Goal: Task Accomplishment & Management: Use online tool/utility

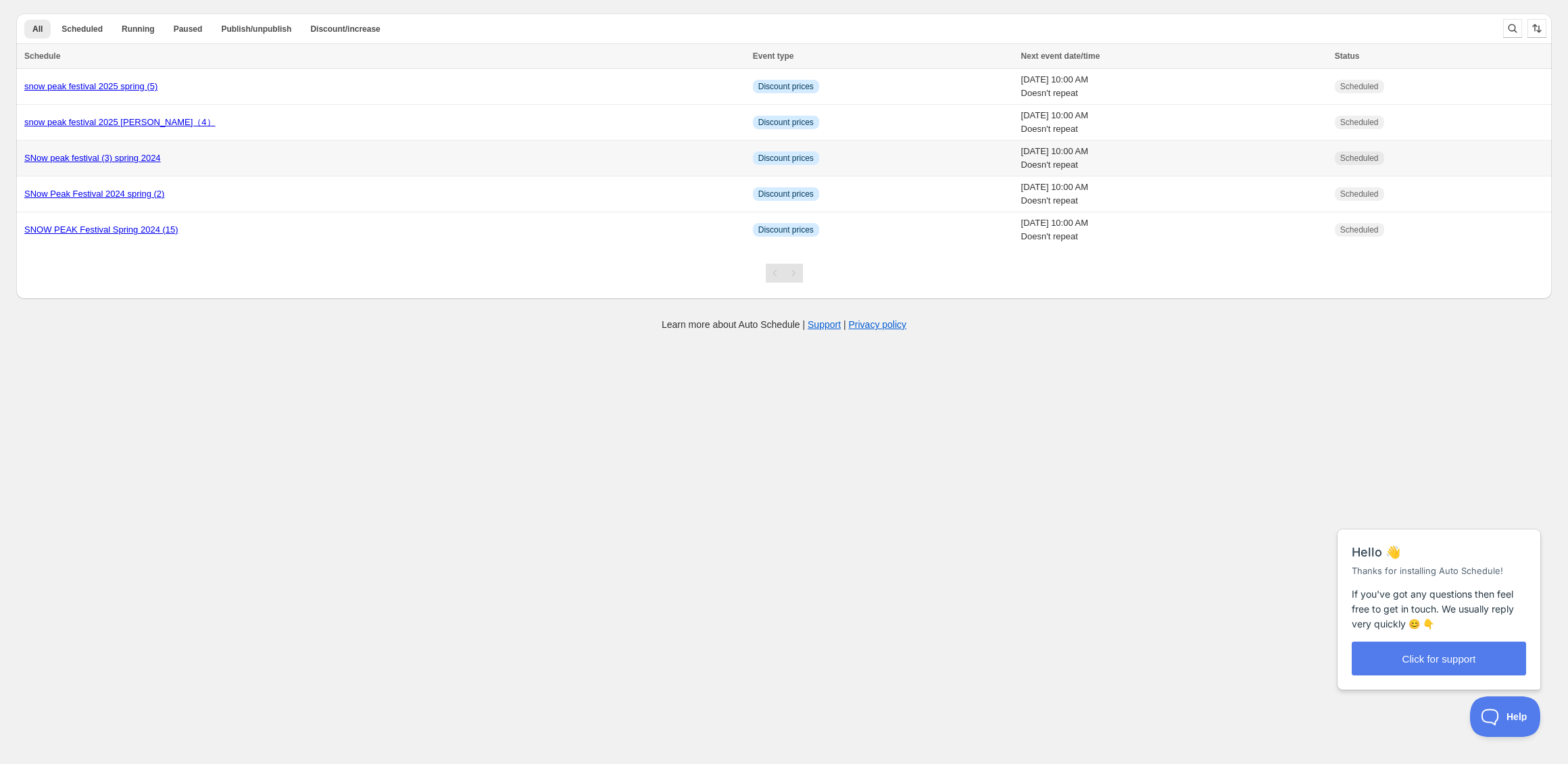
click at [252, 162] on div "SNow peak festival (3) spring 2024" at bounding box center [384, 158] width 720 height 13
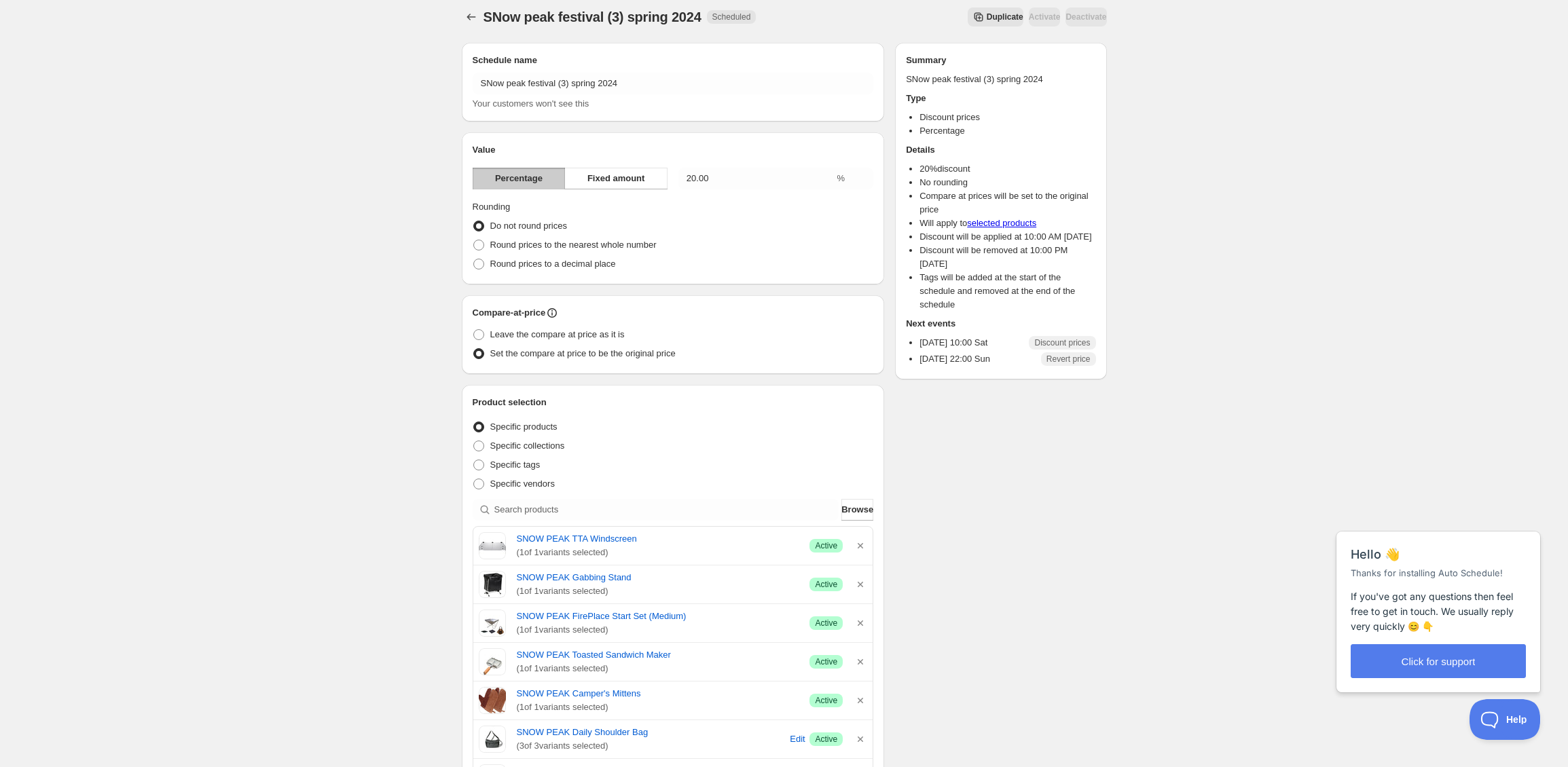
scroll to position [272, 0]
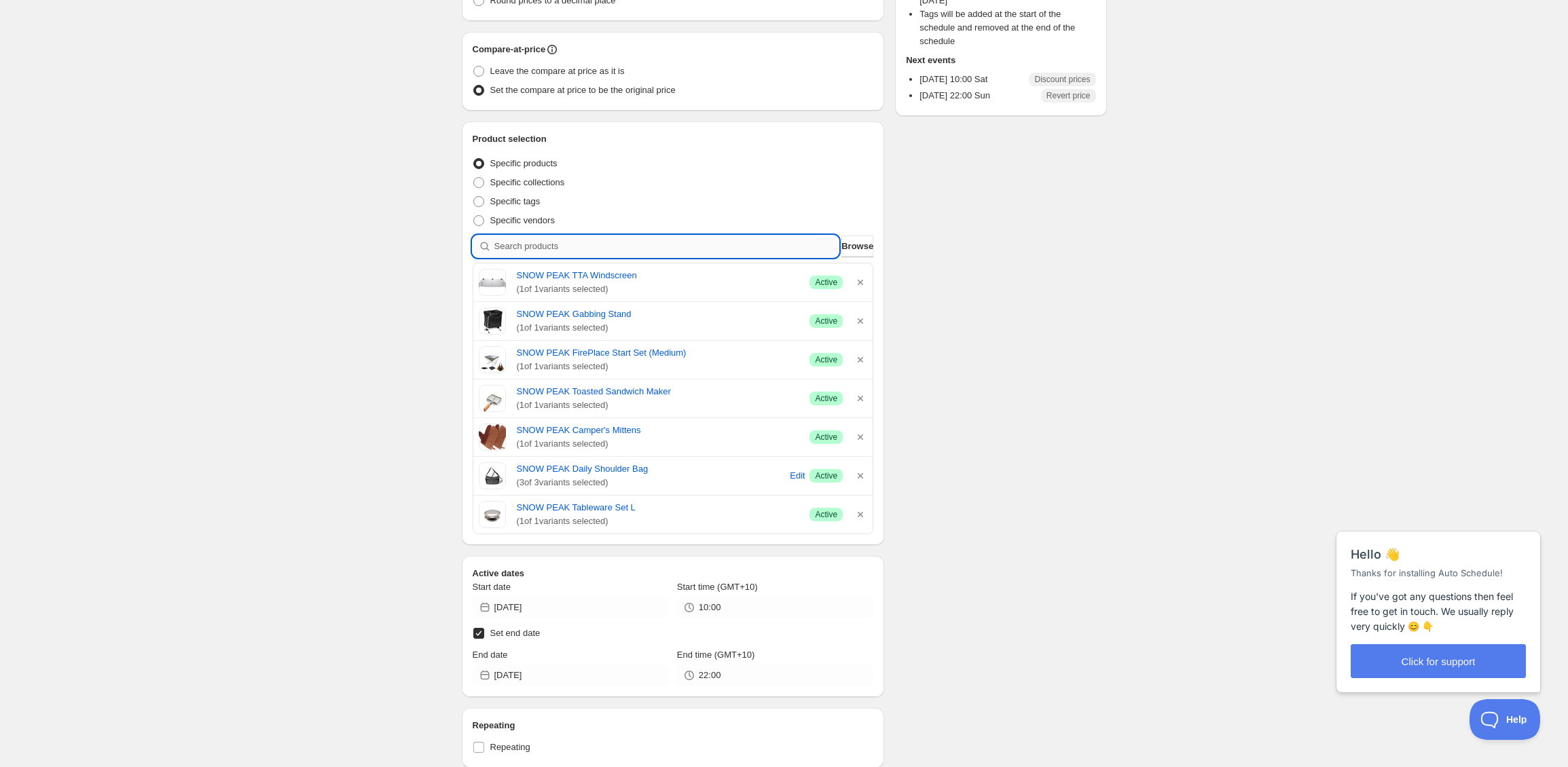
click at [683, 242] on input "search" at bounding box center [667, 247] width 345 height 21
type input "h"
type input "o"
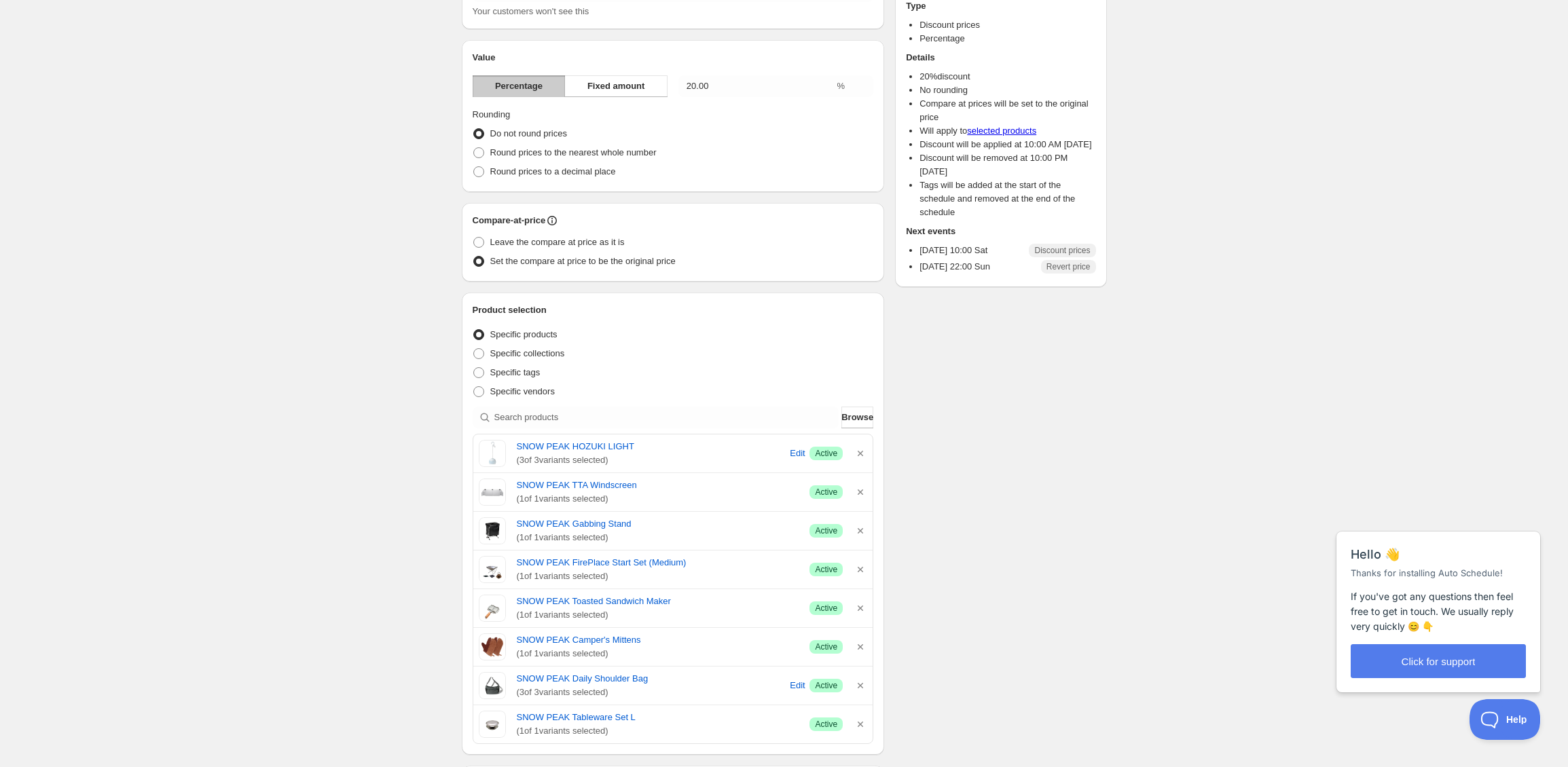
scroll to position [119, 0]
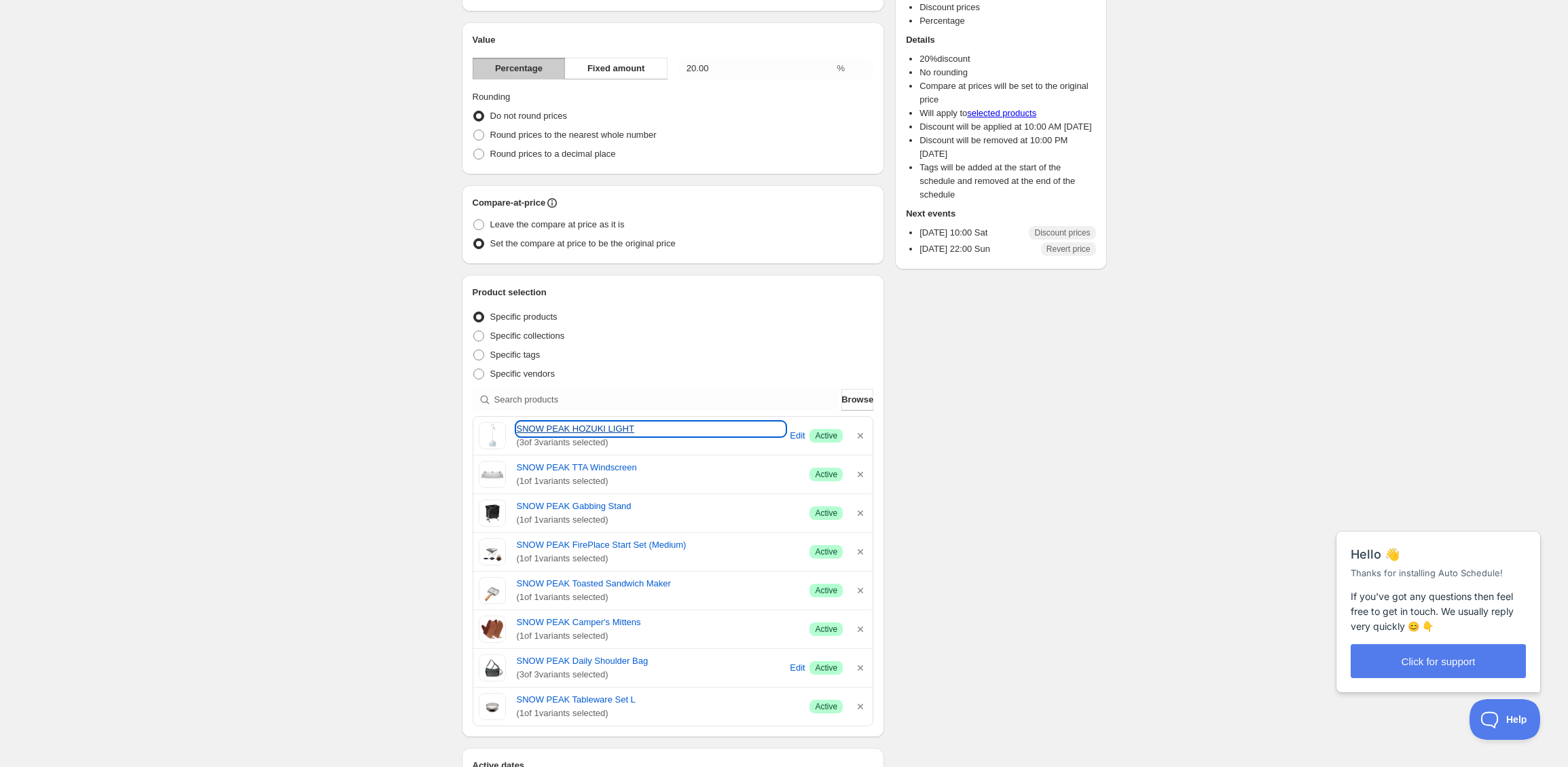
click at [625, 425] on link "SNOW PEAK HOZUKI LIGHT" at bounding box center [651, 429] width 269 height 13
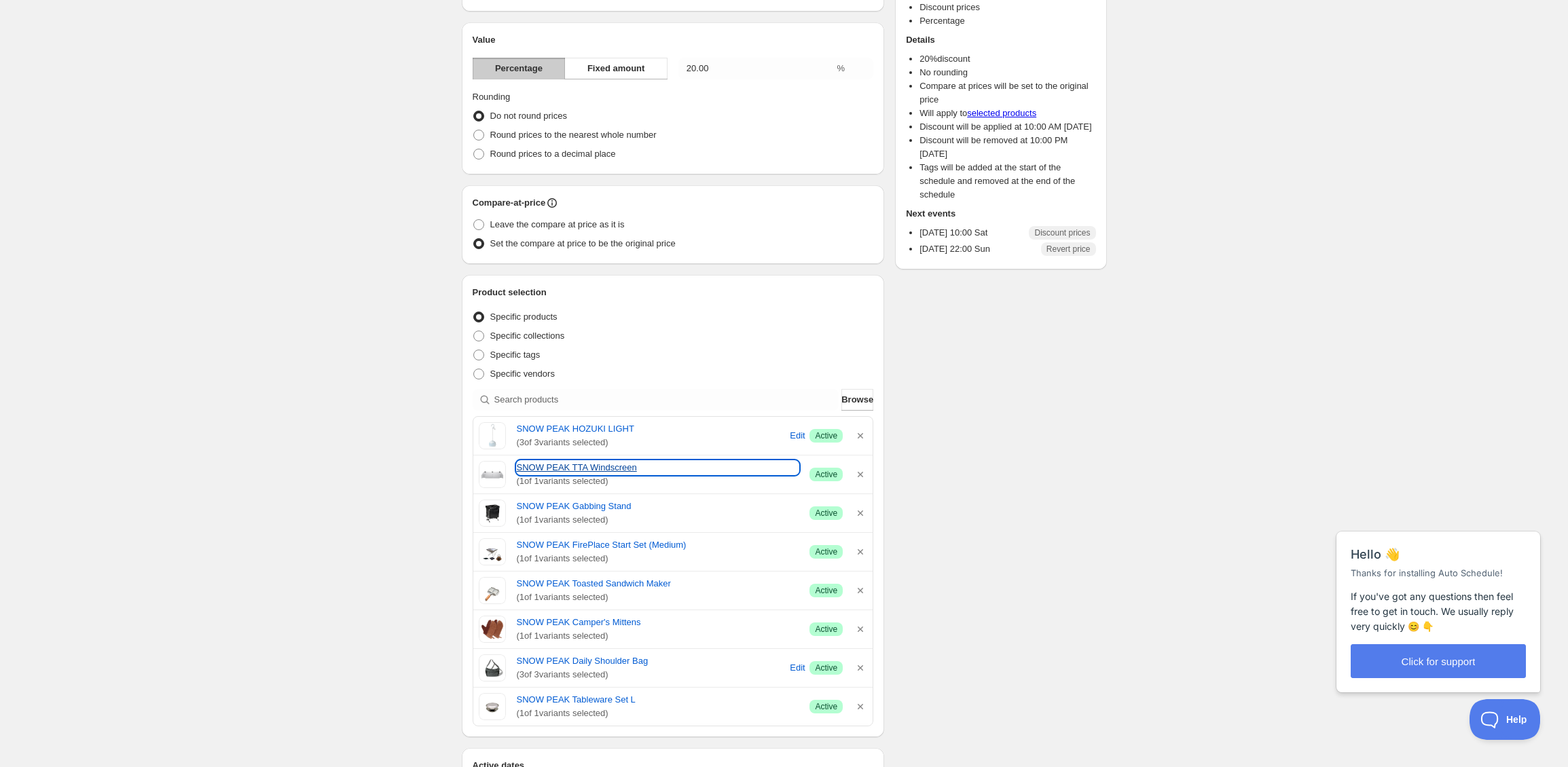
click at [588, 469] on link "SNOW PEAK TTA Windscreen" at bounding box center [658, 468] width 282 height 13
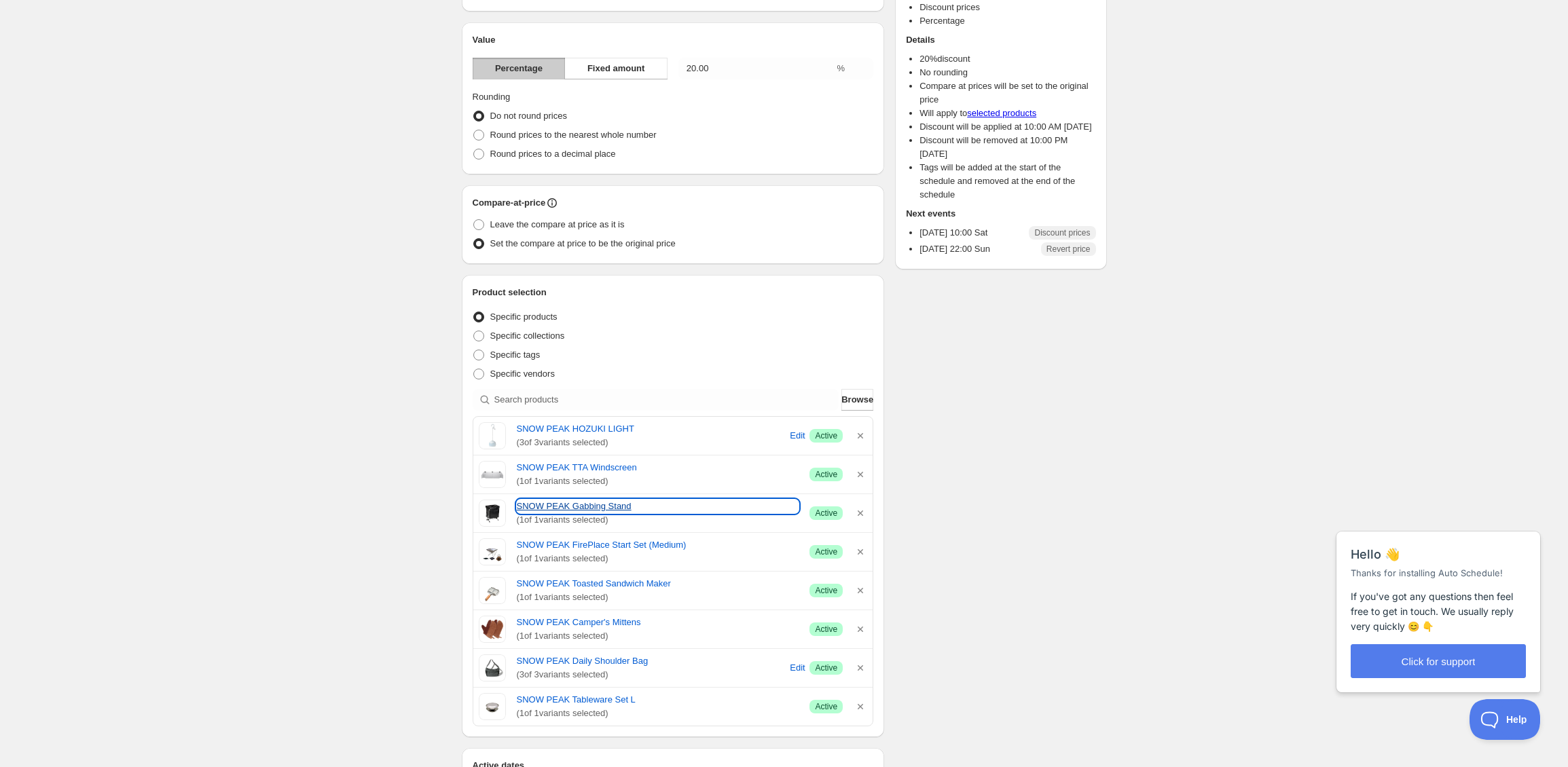
click at [545, 505] on link "SNOW PEAK Gabbing Stand" at bounding box center [658, 506] width 282 height 13
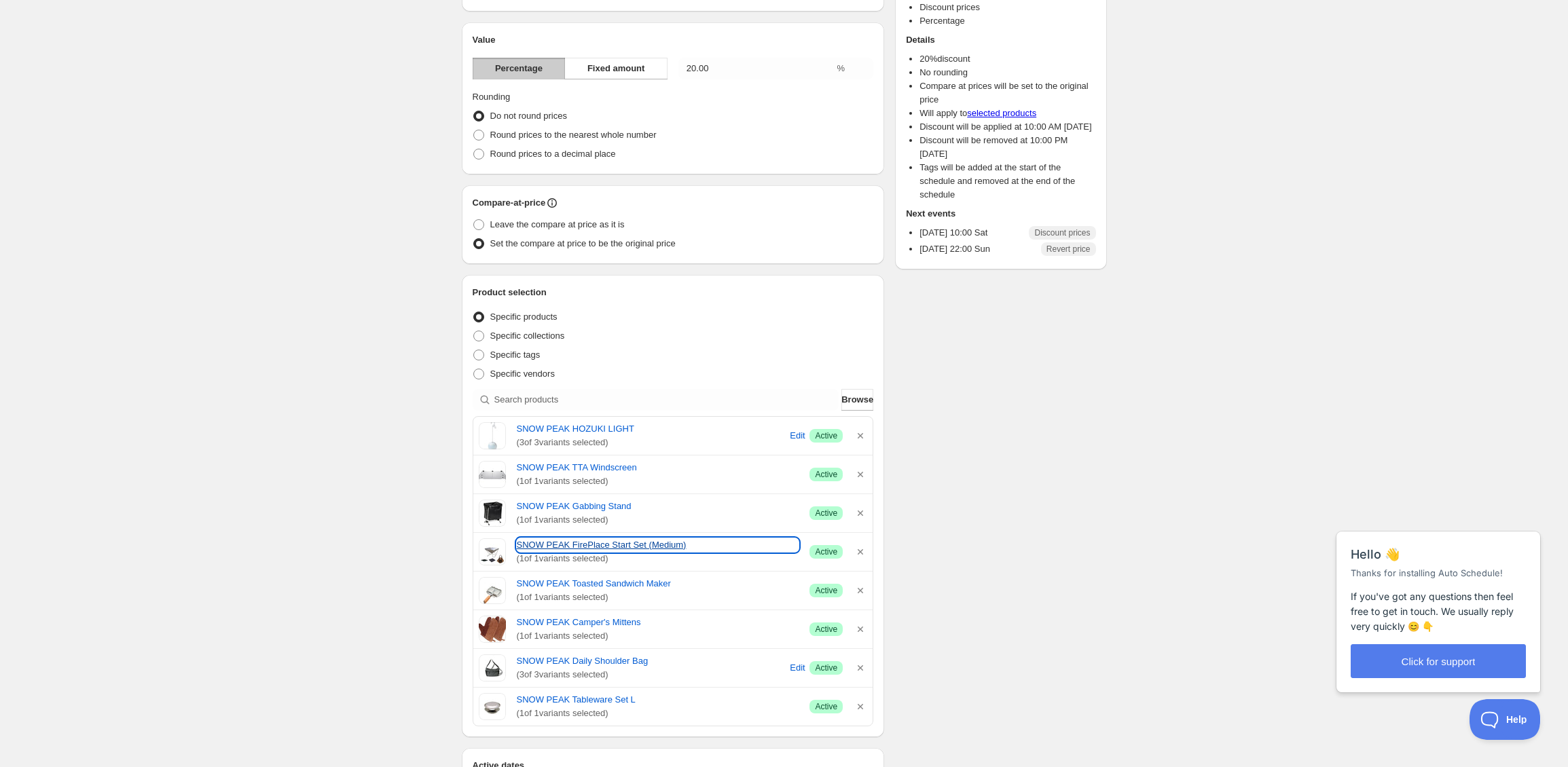
click at [550, 545] on link "SNOW PEAK FirePlace Start Set (Medium)" at bounding box center [658, 544] width 282 height 13
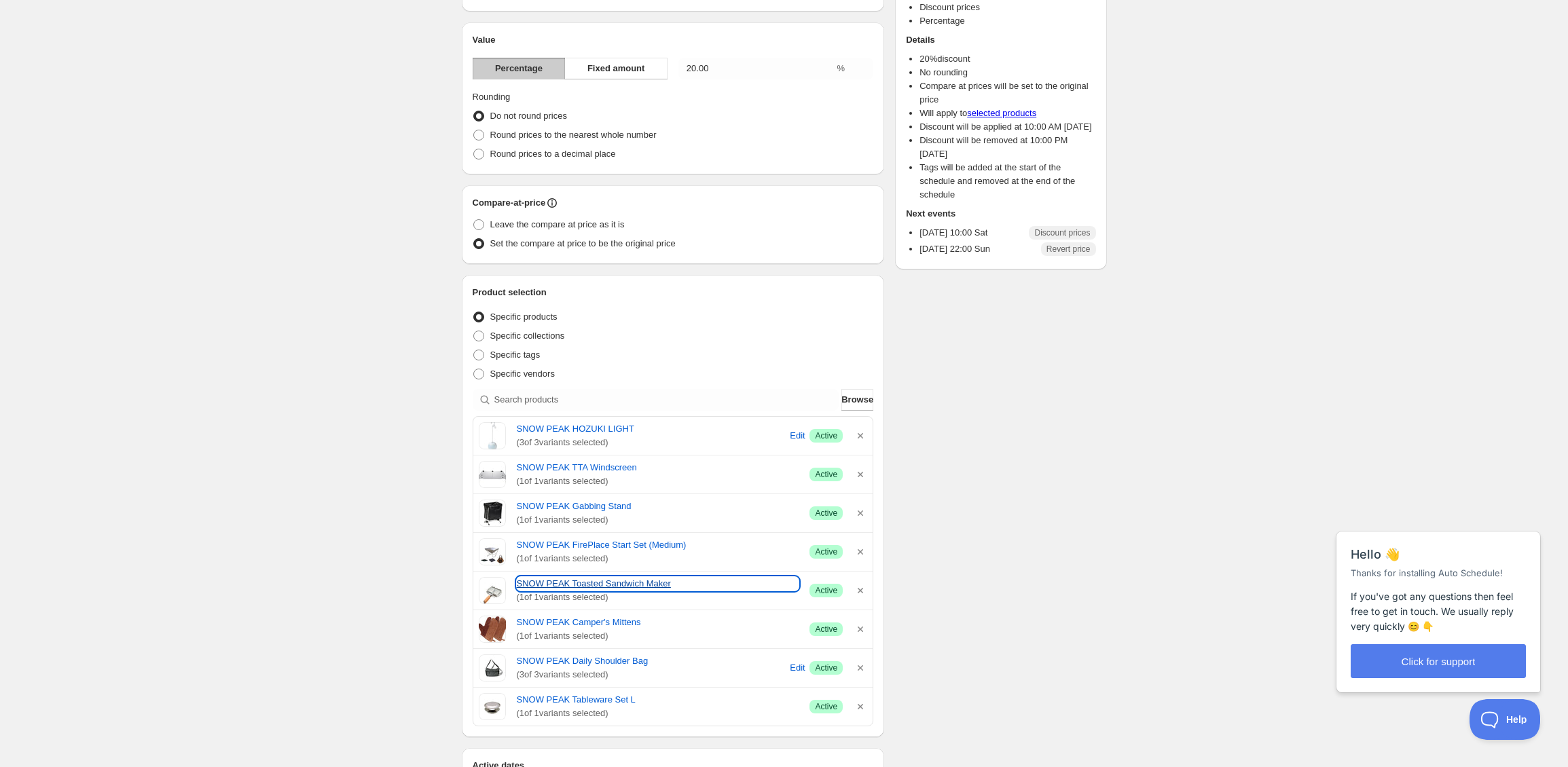
click at [588, 585] on link "SNOW PEAK Toasted Sandwich Maker" at bounding box center [658, 583] width 282 height 13
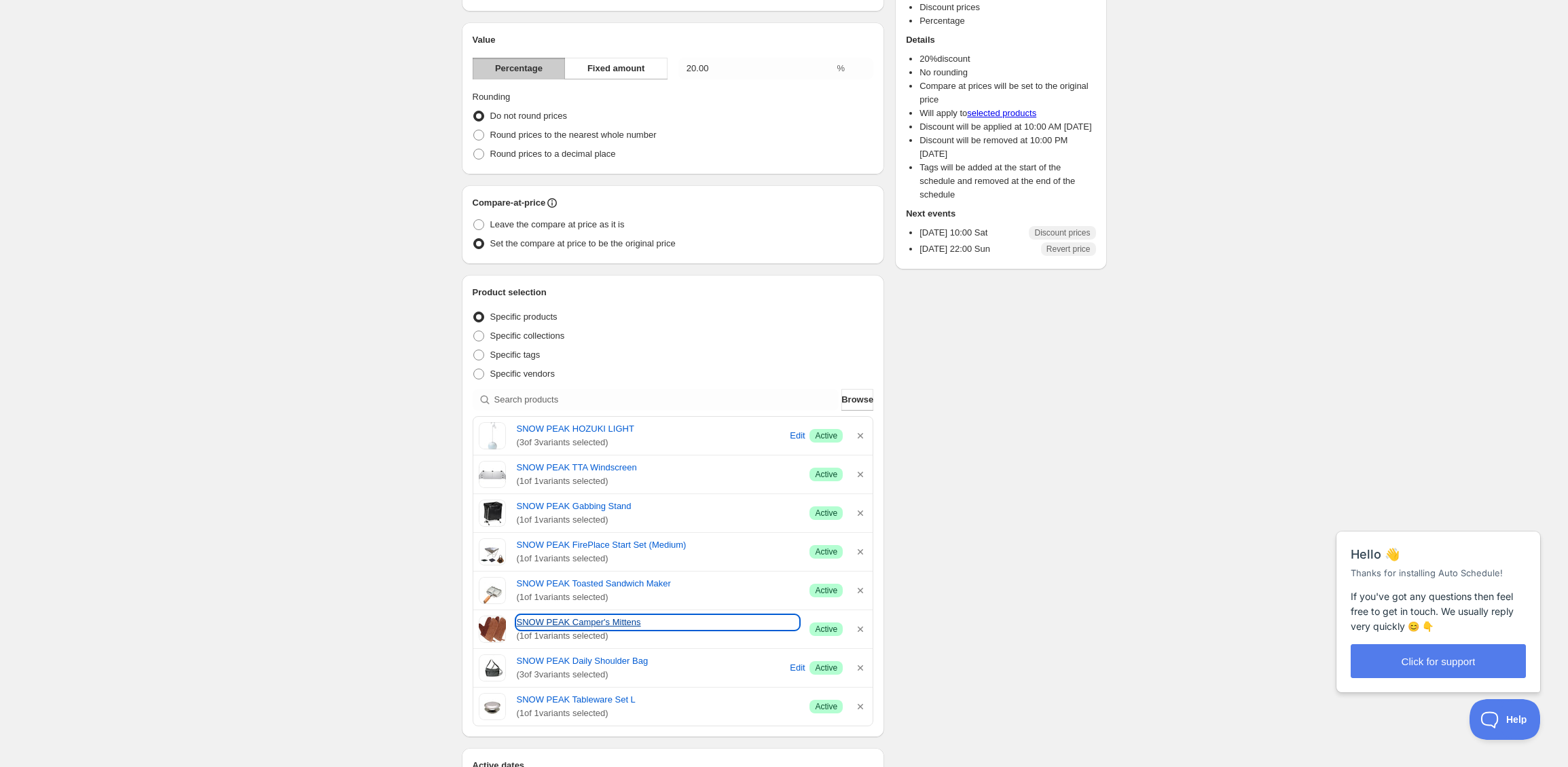
click at [590, 627] on link "SNOW PEAK Camper's Mittens" at bounding box center [658, 622] width 282 height 13
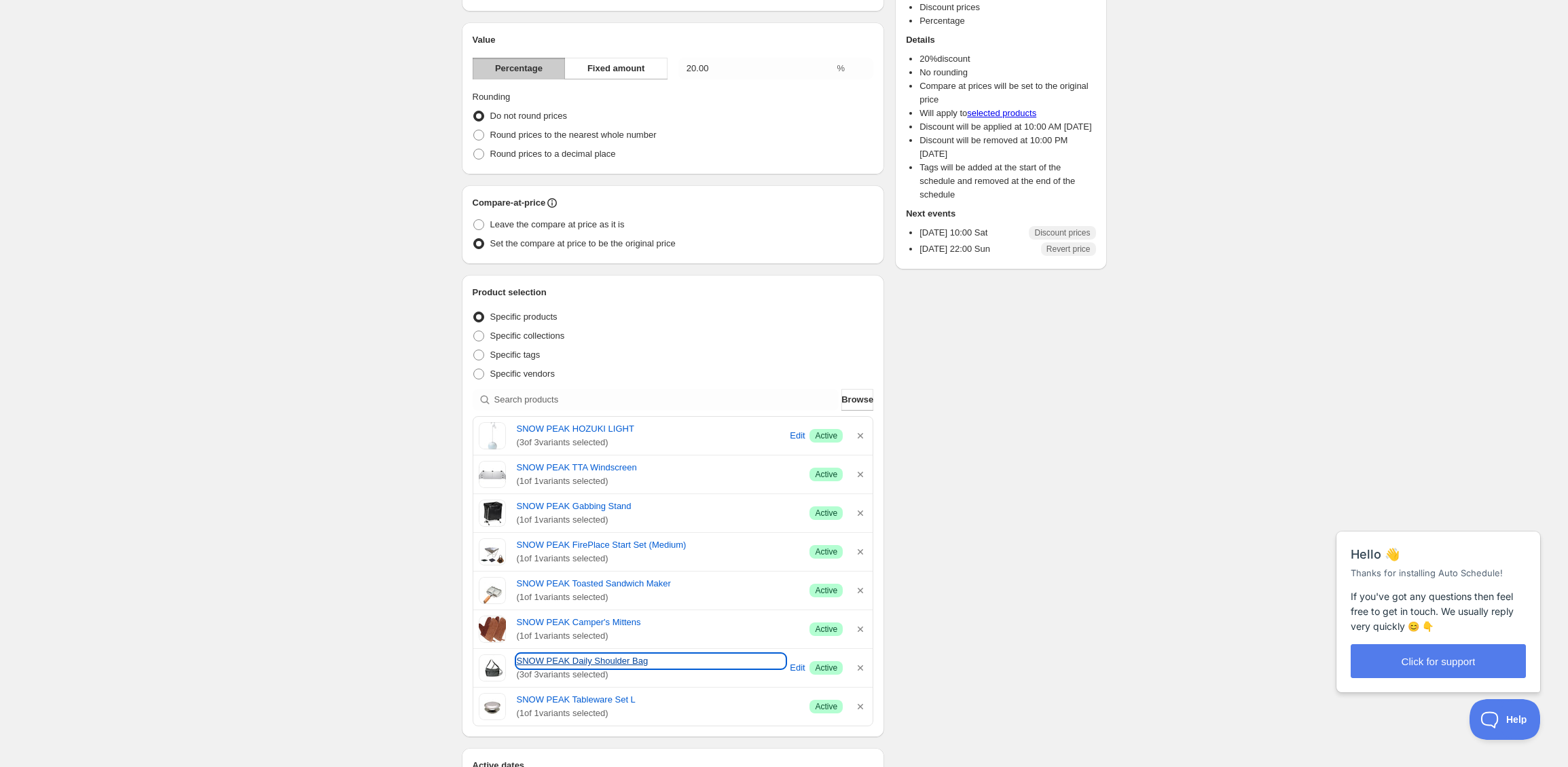
click at [574, 657] on link "SNOW PEAK Daily Shoulder Bag" at bounding box center [651, 661] width 269 height 13
click at [612, 699] on link "SNOW PEAK Tableware Set L" at bounding box center [658, 699] width 282 height 13
click at [985, 427] on div "Schedule name SNow peak festival (3) spring 2024 Your customers won't see this …" at bounding box center [778, 607] width 656 height 1372
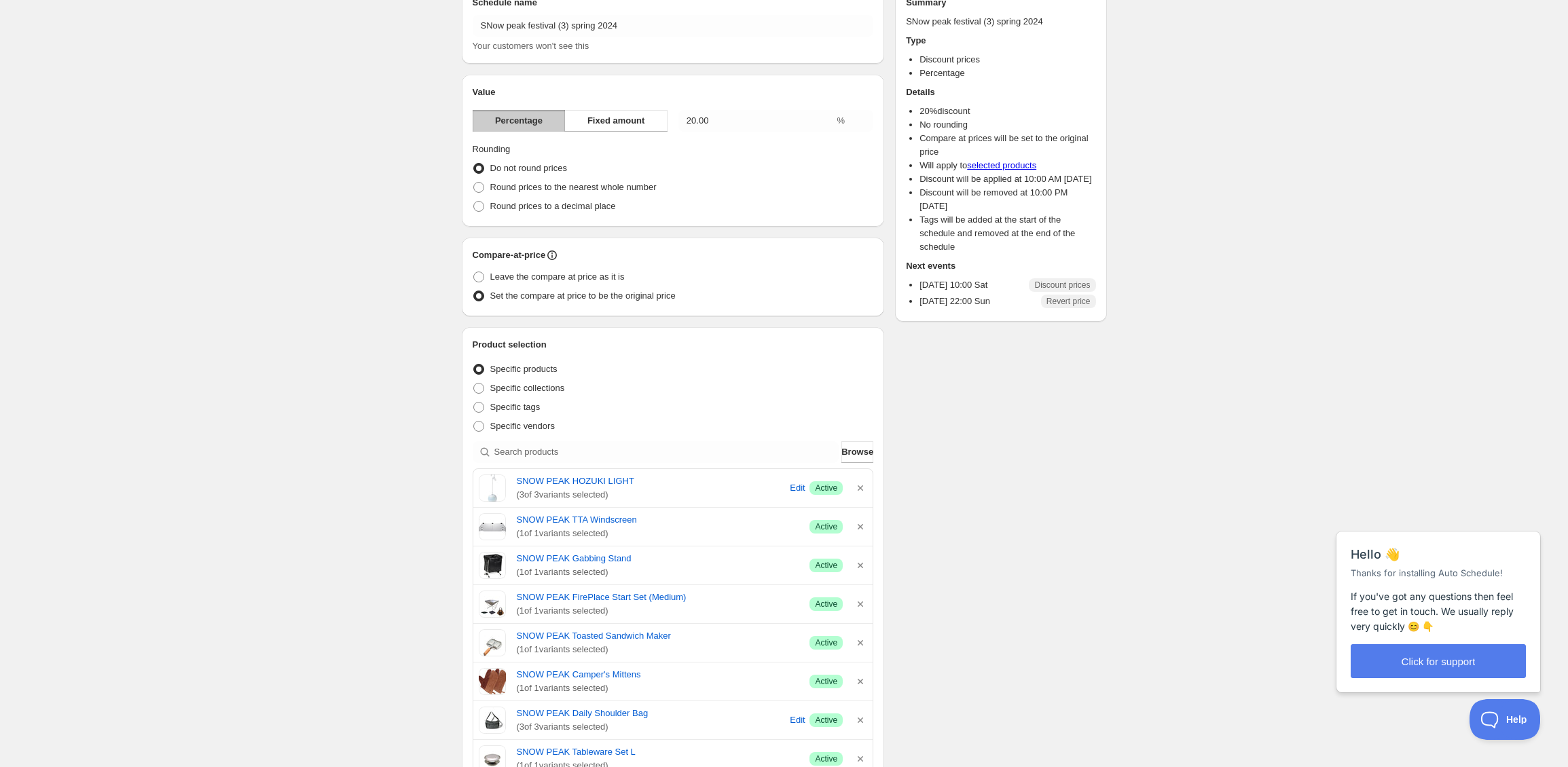
scroll to position [0, 0]
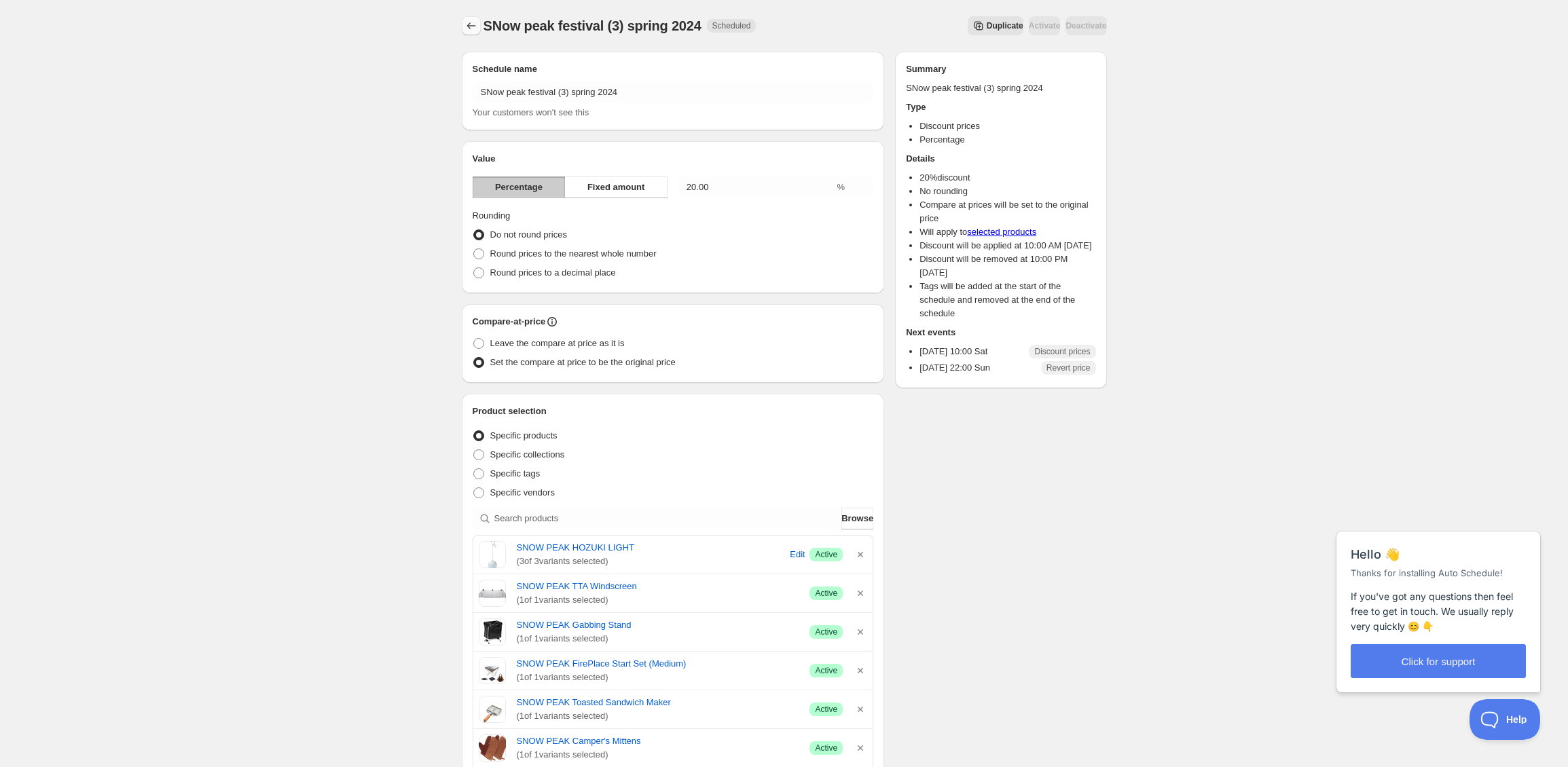
click at [473, 31] on icon "Schedules" at bounding box center [471, 26] width 13 height 13
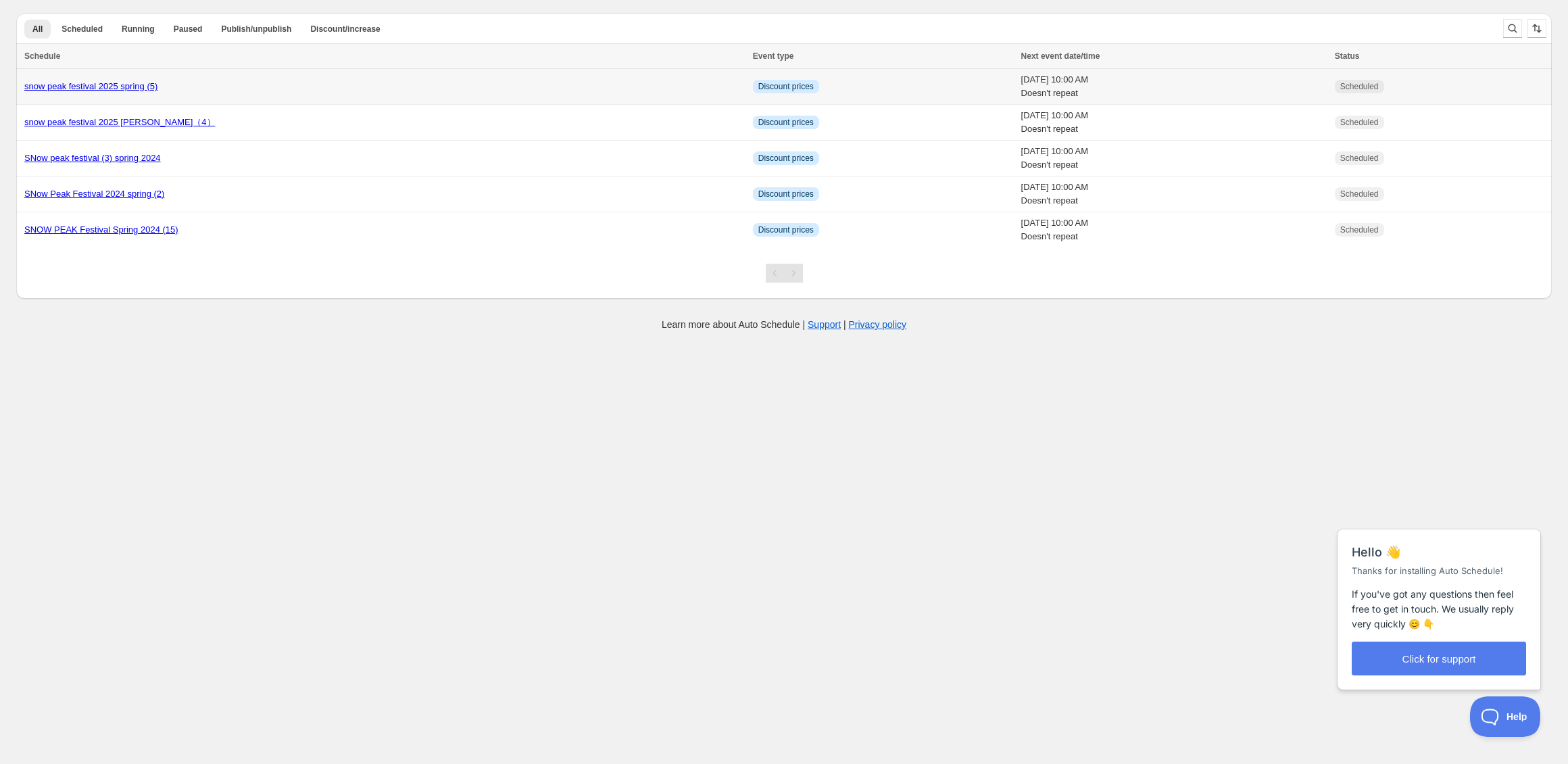
click at [154, 82] on link "snow peak festival 2025 spring (5)" at bounding box center [91, 86] width 133 height 10
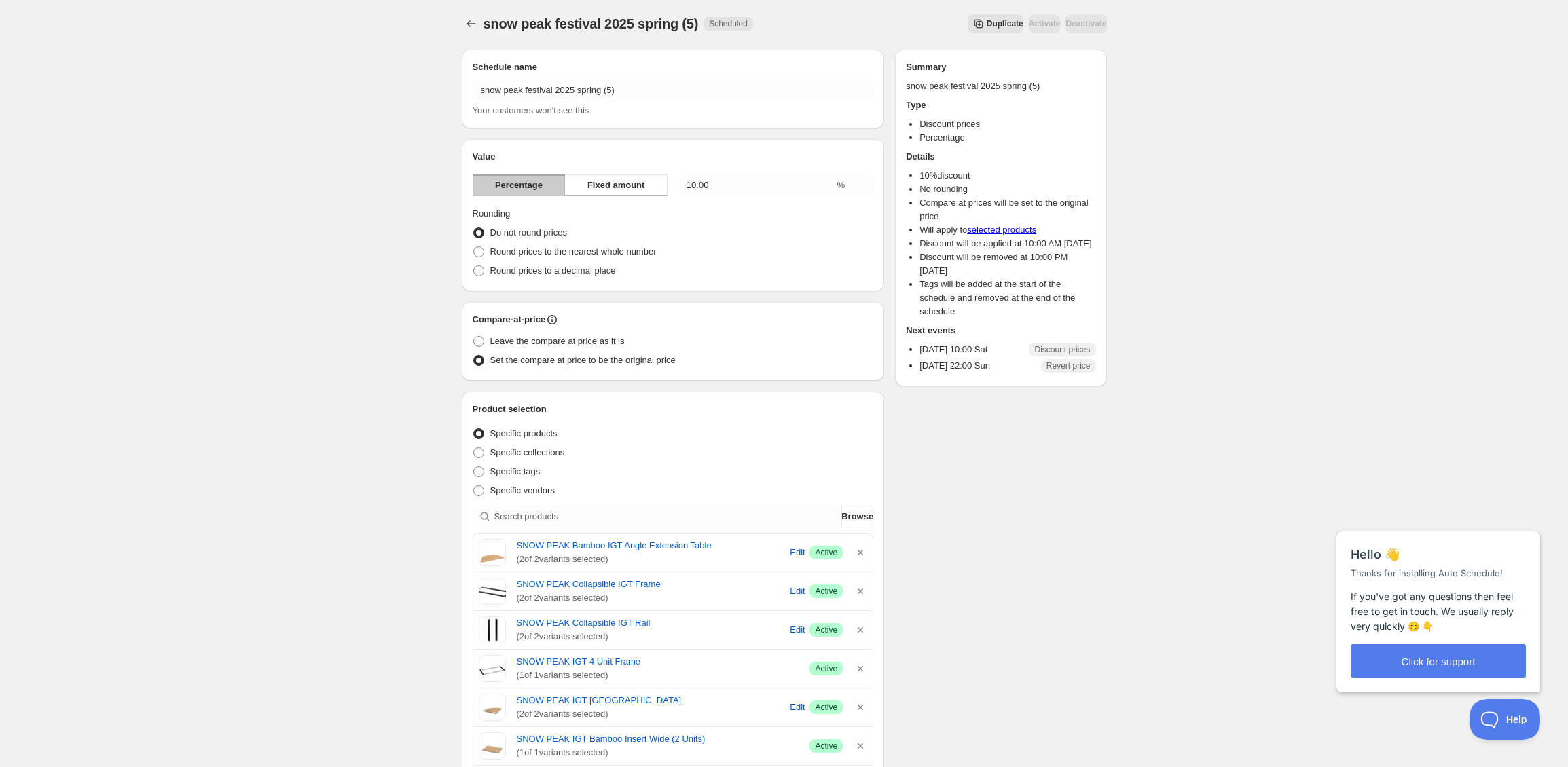
scroll to position [2, 0]
click at [654, 548] on link "SNOW PEAK Bamboo IGT Angle Extension Table" at bounding box center [651, 544] width 269 height 13
click at [627, 586] on link "SNOW PEAK Collapsible IGT Frame" at bounding box center [651, 583] width 269 height 13
click at [603, 619] on link "SNOW PEAK Collapsible IGT Rail" at bounding box center [651, 622] width 269 height 13
click at [544, 656] on link "SNOW PEAK IGT 4 Unit Frame" at bounding box center [658, 661] width 282 height 13
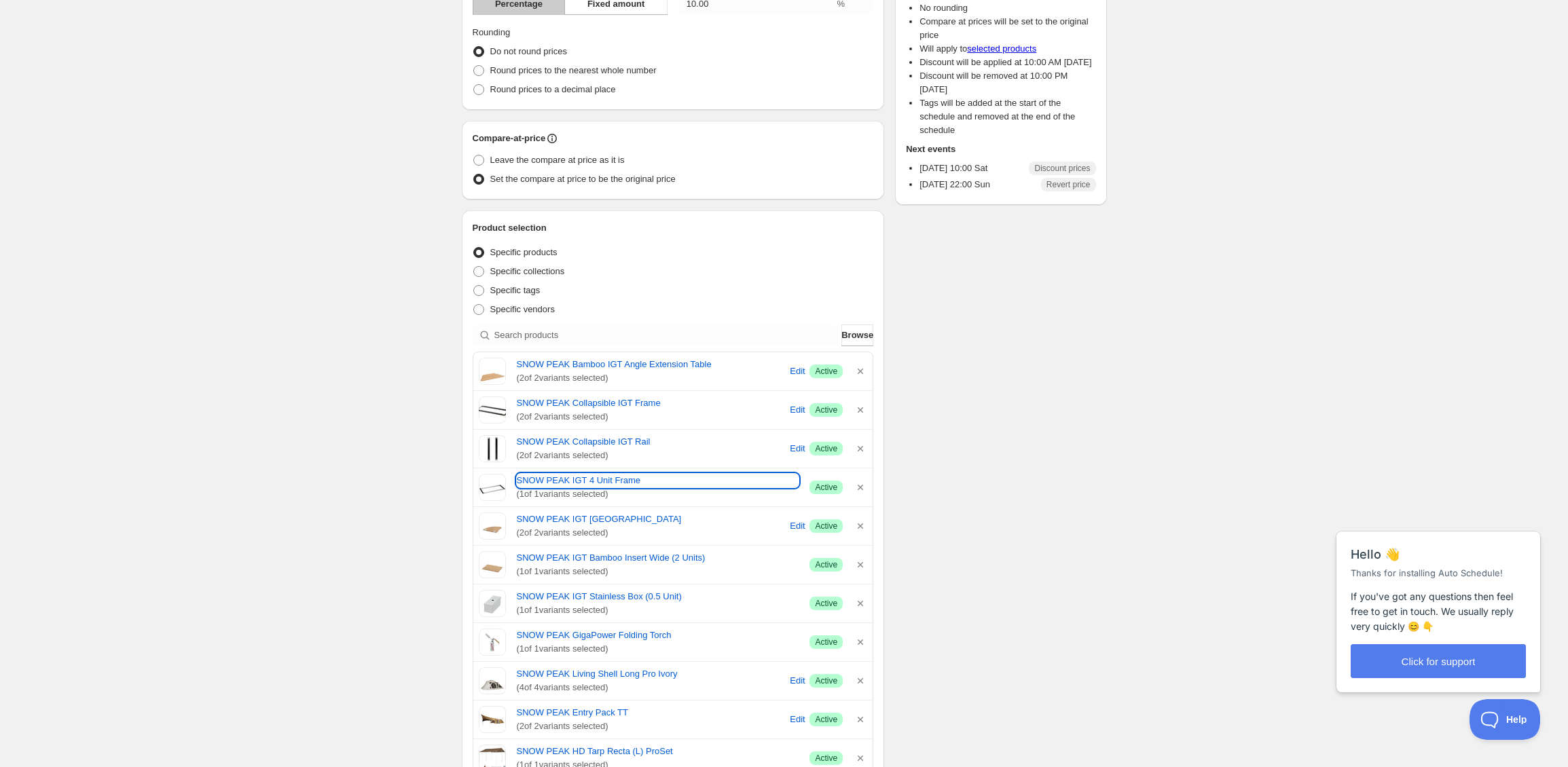
scroll to position [213, 0]
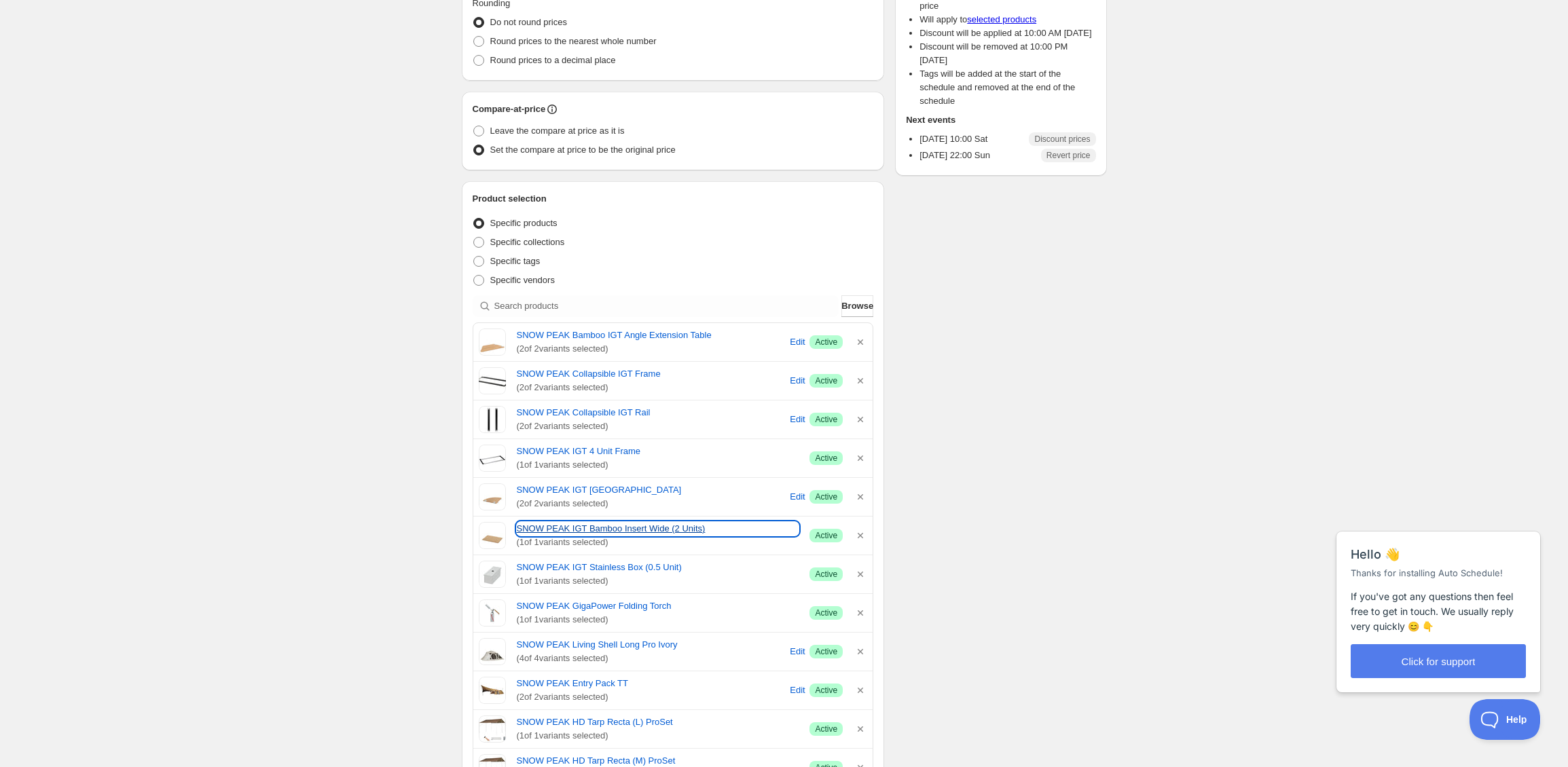
click at [583, 528] on link "SNOW PEAK IGT Bamboo Insert Wide (2 Units)" at bounding box center [658, 529] width 282 height 13
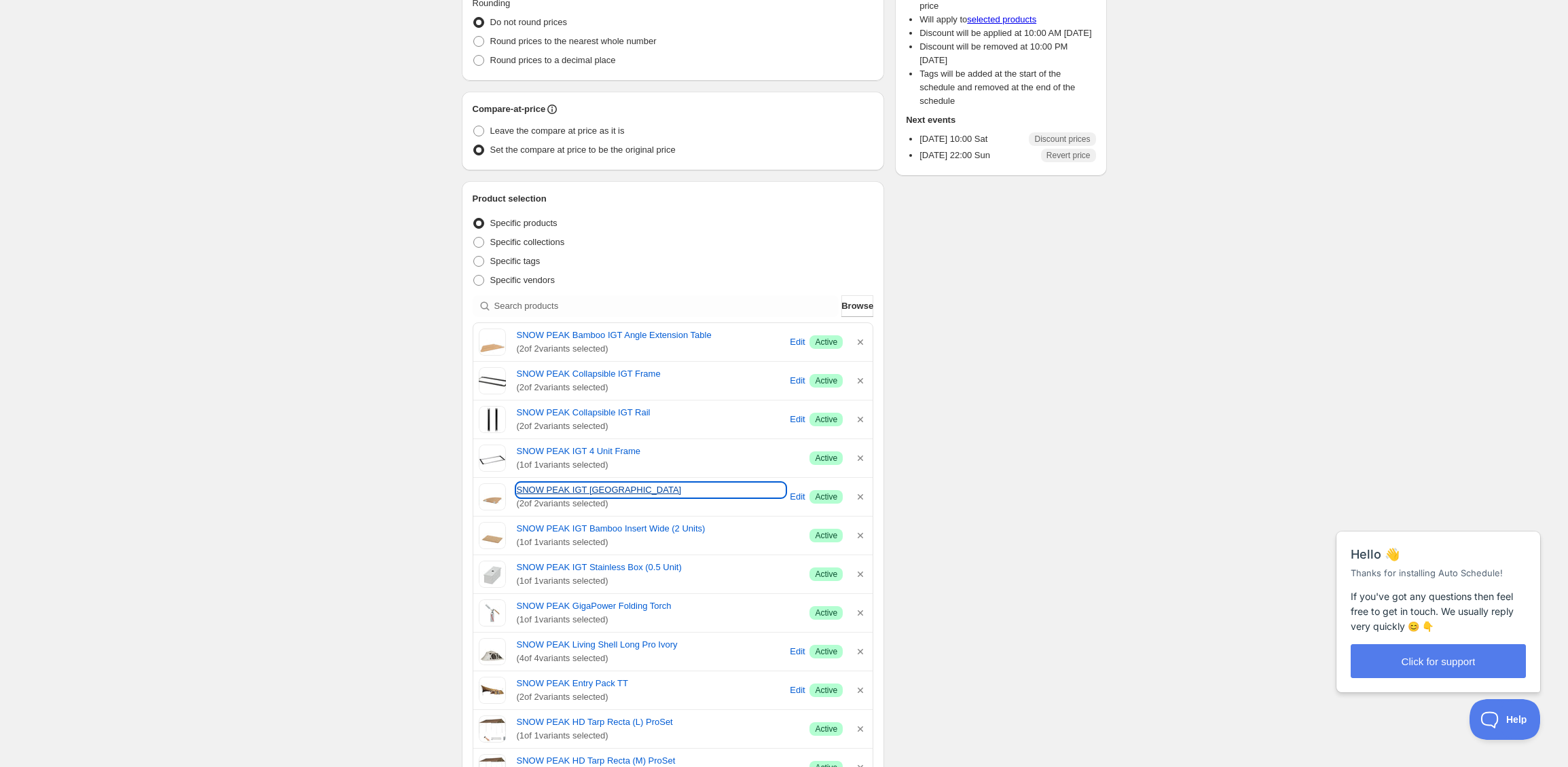
click at [637, 494] on link "SNOW PEAK IGT [GEOGRAPHIC_DATA]" at bounding box center [651, 490] width 269 height 13
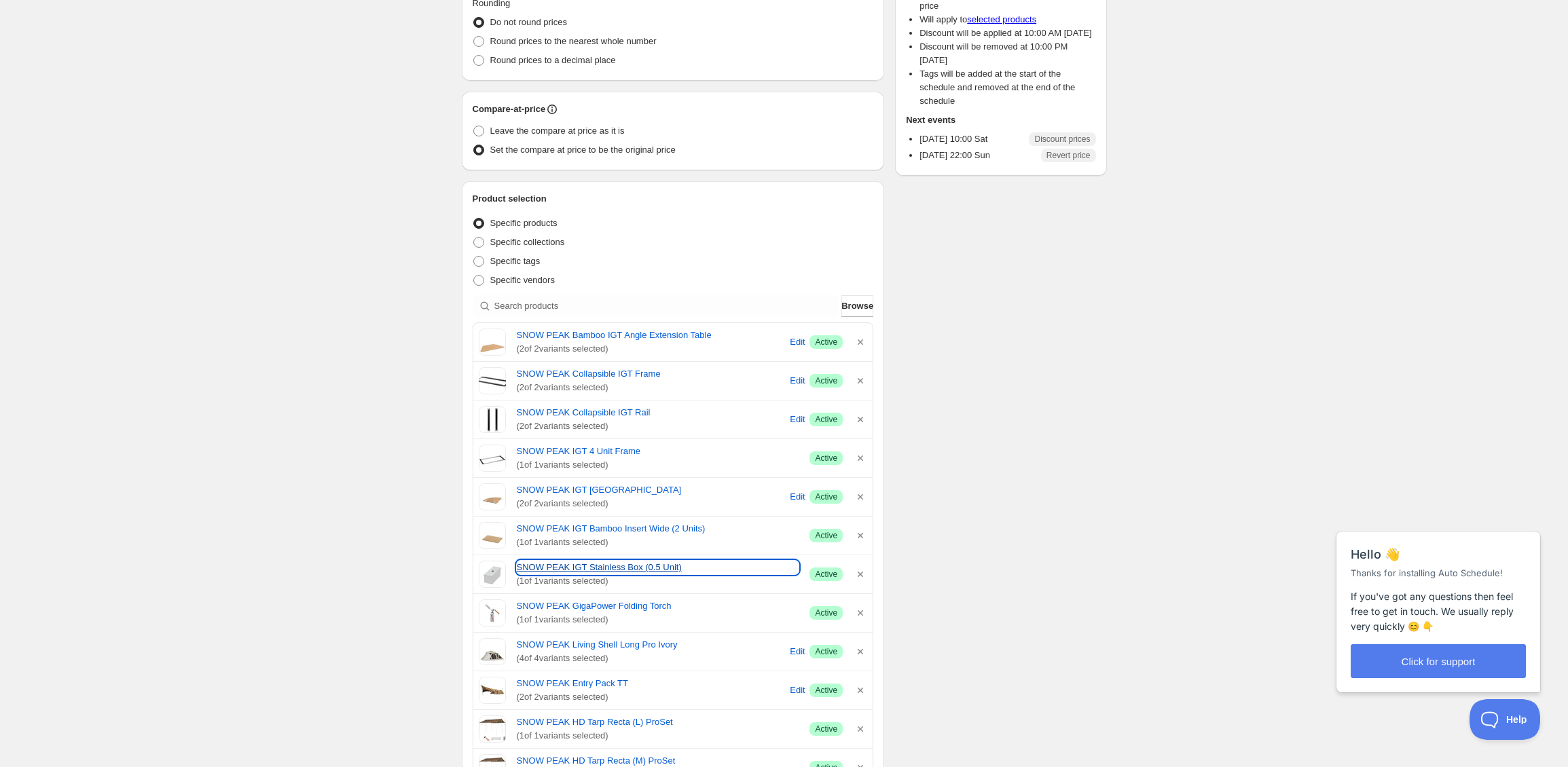
click at [583, 568] on link "SNOW PEAK IGT Stainless Box (0.5 Unit)" at bounding box center [658, 567] width 282 height 13
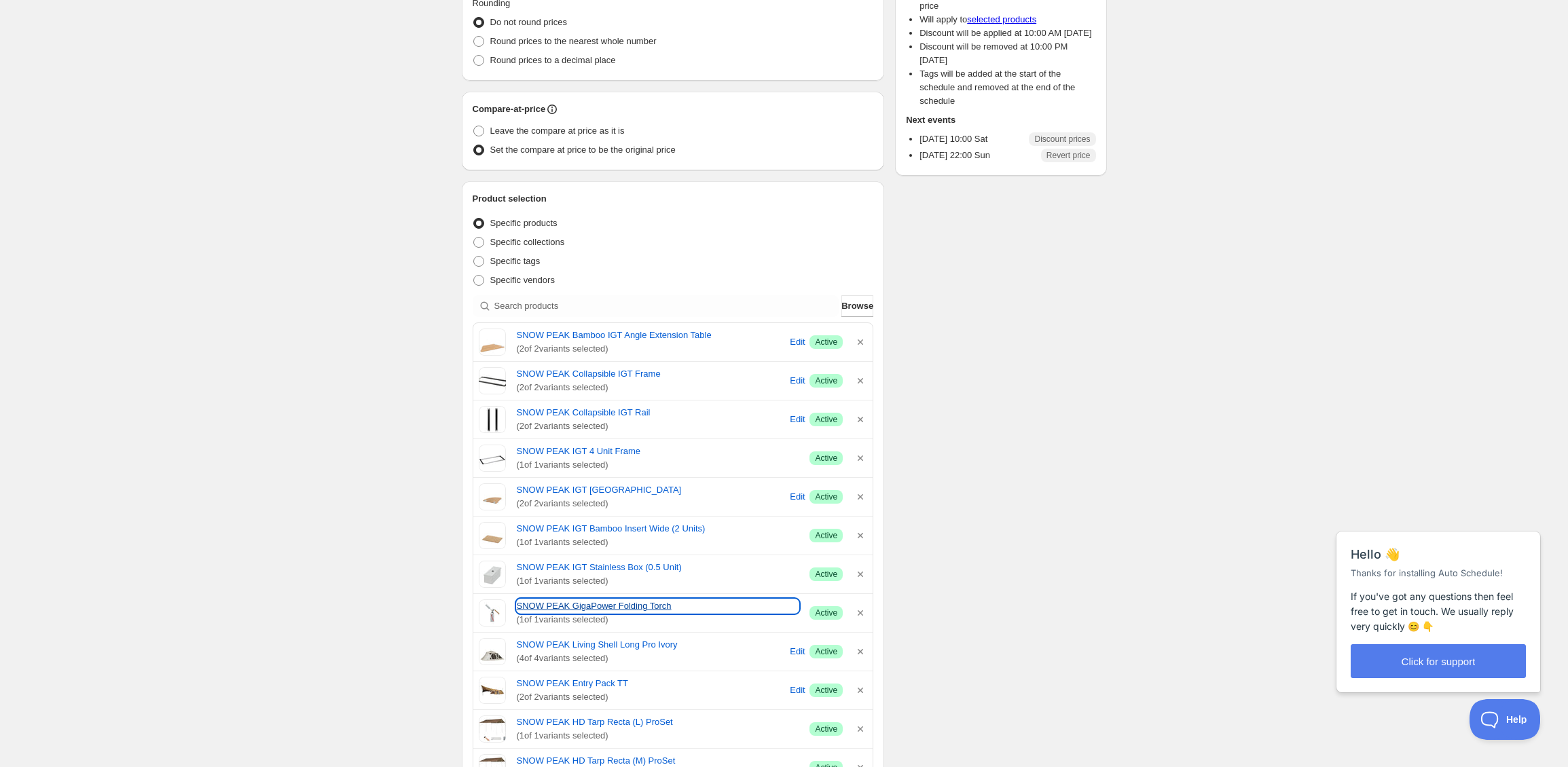
click at [606, 606] on link "SNOW PEAK GigaPower Folding Torch" at bounding box center [658, 606] width 282 height 13
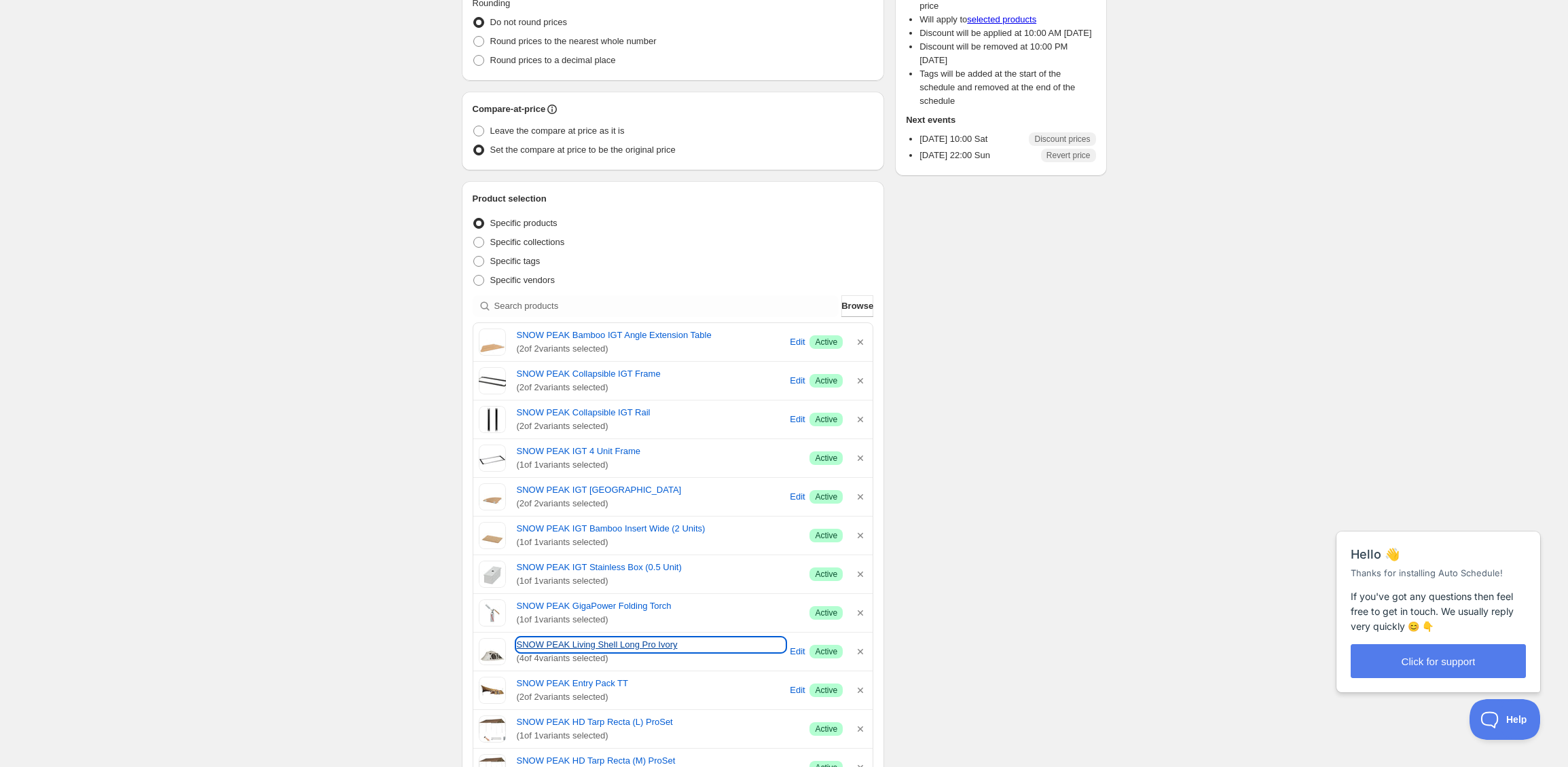
click at [561, 648] on link "SNOW PEAK Living Shell Long Pro Ivory" at bounding box center [651, 644] width 269 height 13
click at [592, 688] on link "SNOW PEAK Entry Pack TT" at bounding box center [651, 683] width 269 height 13
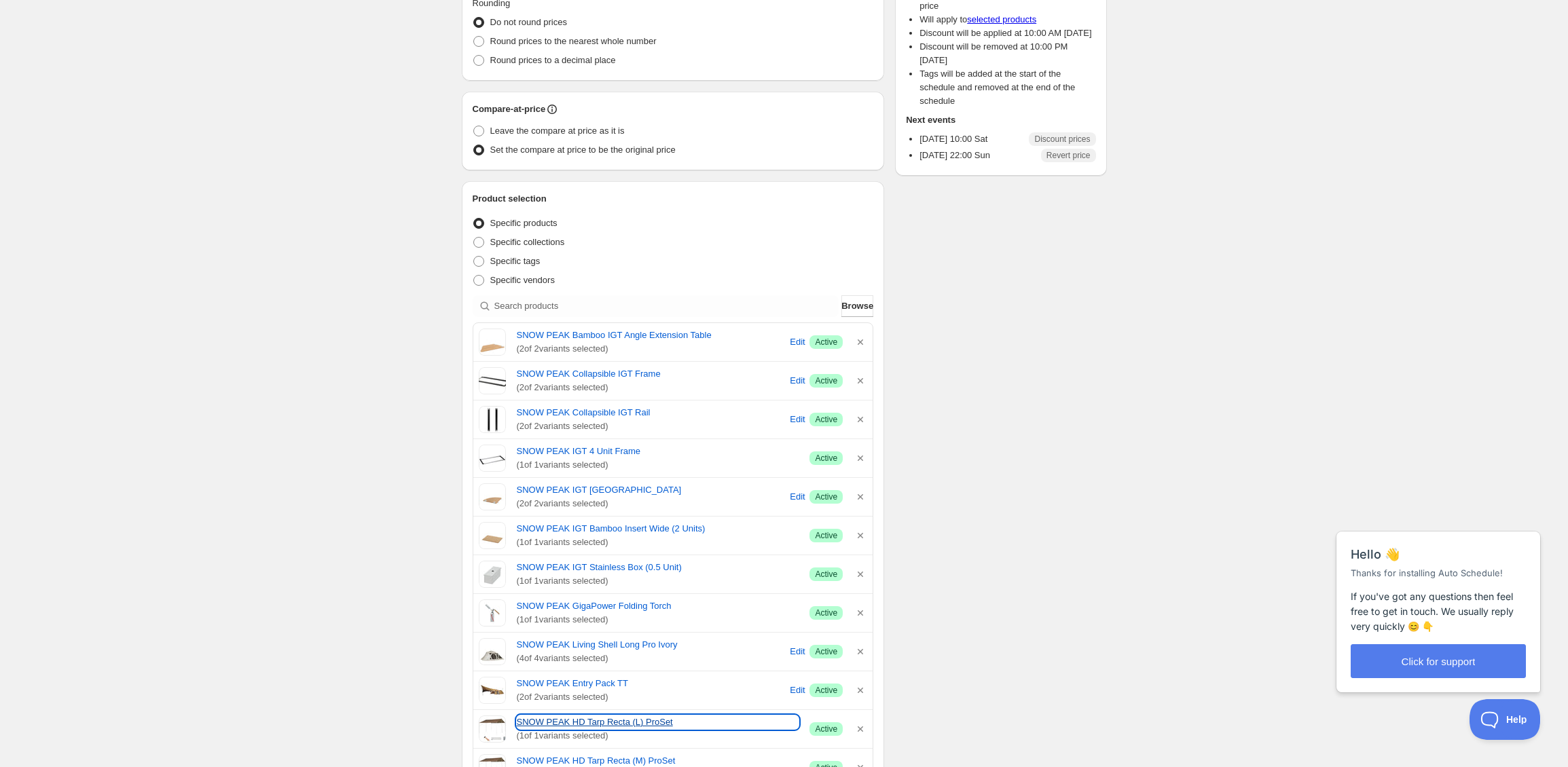
click at [577, 718] on link "SNOW PEAK HD Tarp Recta (L) ProSet" at bounding box center [658, 722] width 282 height 13
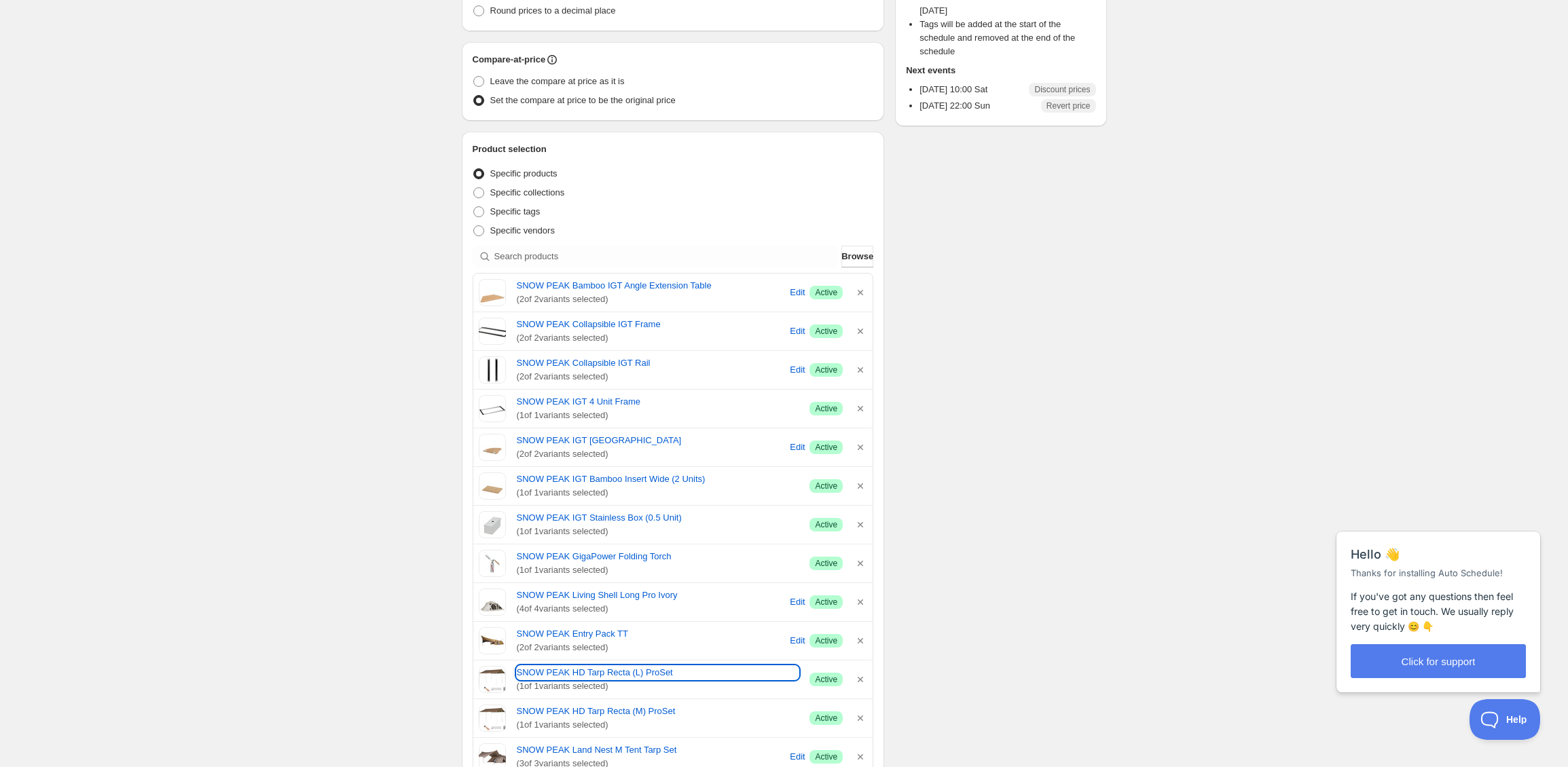
scroll to position [334, 0]
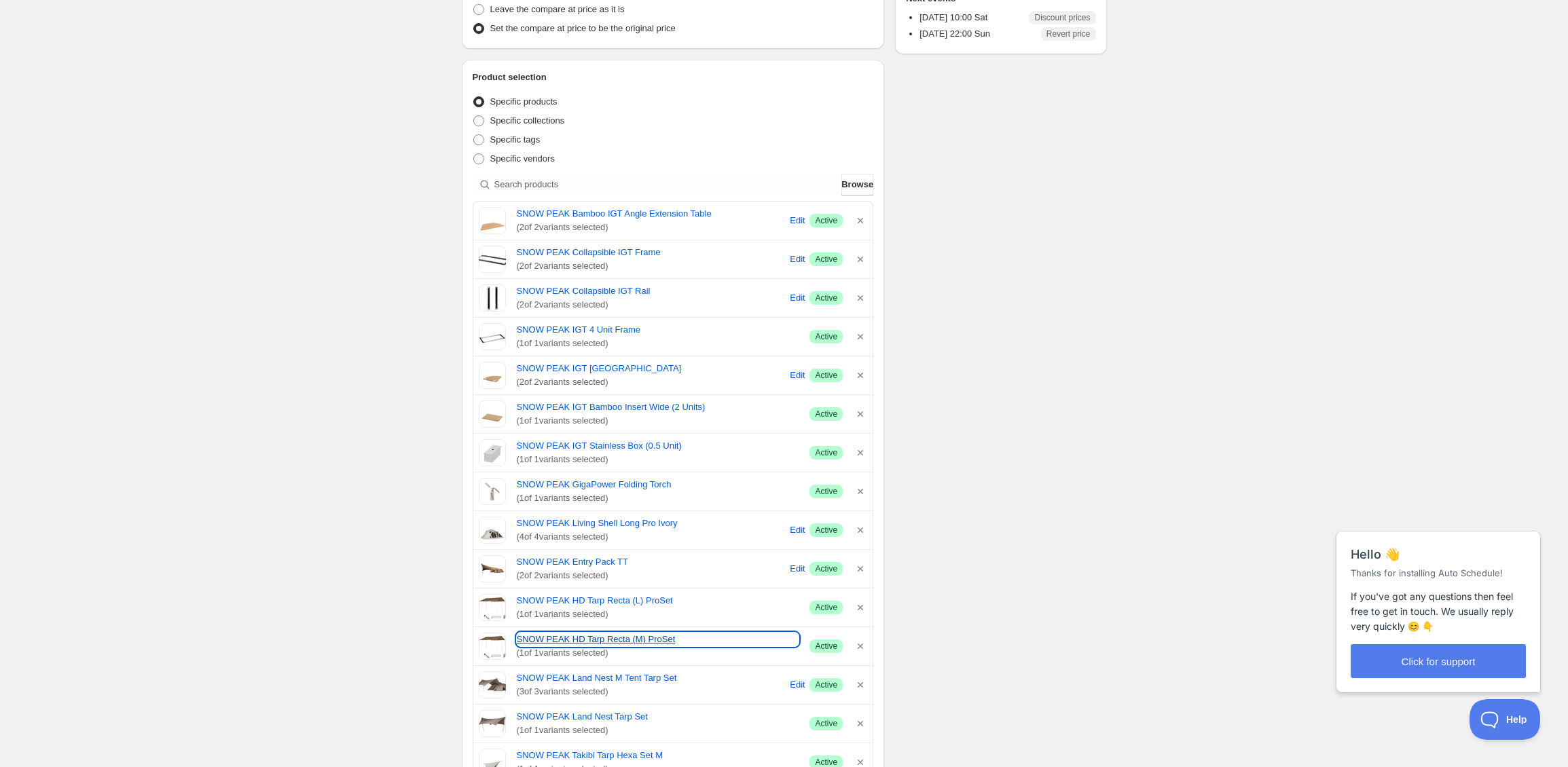
click at [560, 638] on link "SNOW PEAK HD Tarp Recta (M) ProSet" at bounding box center [658, 639] width 282 height 13
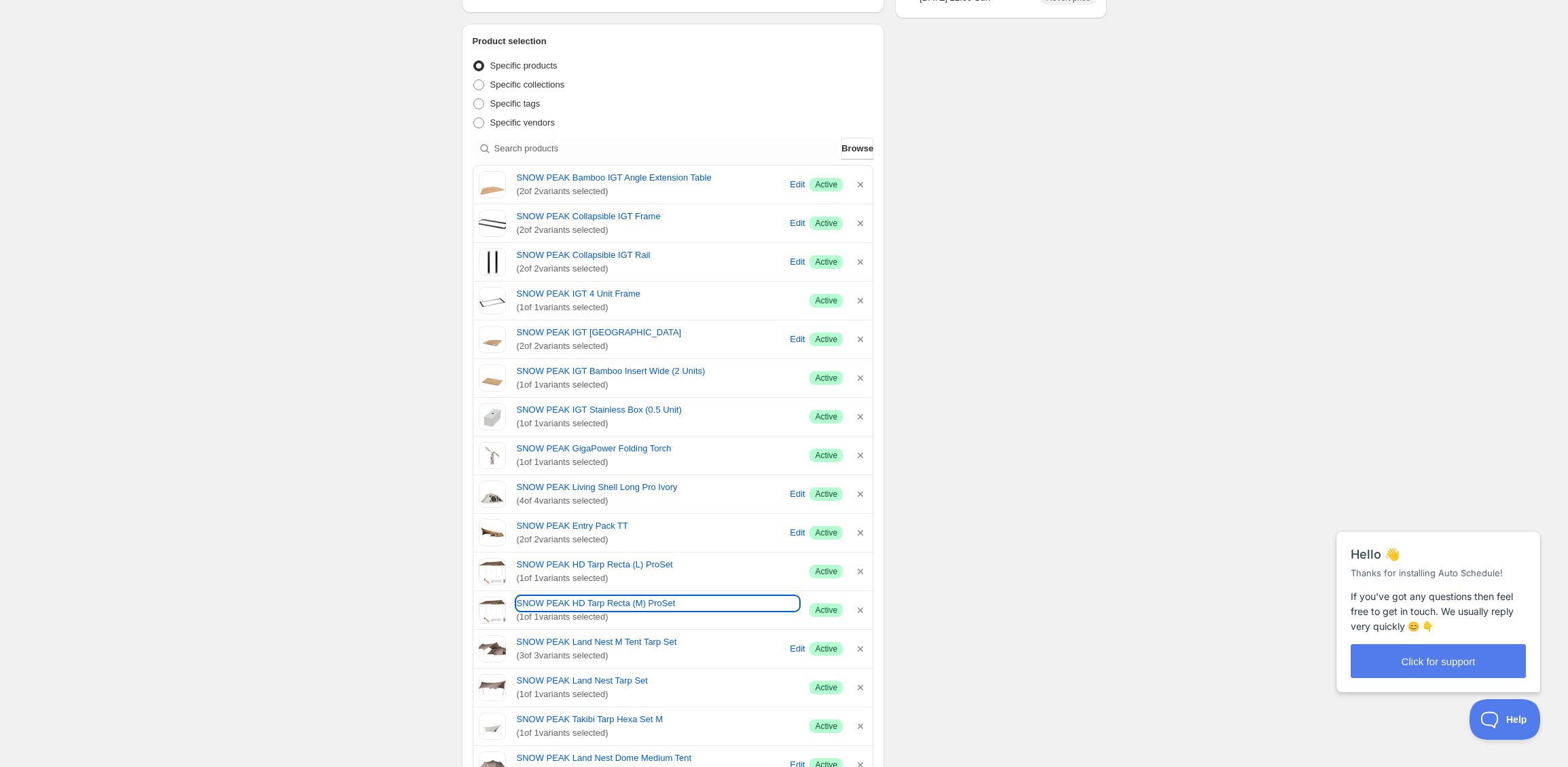
scroll to position [370, 0]
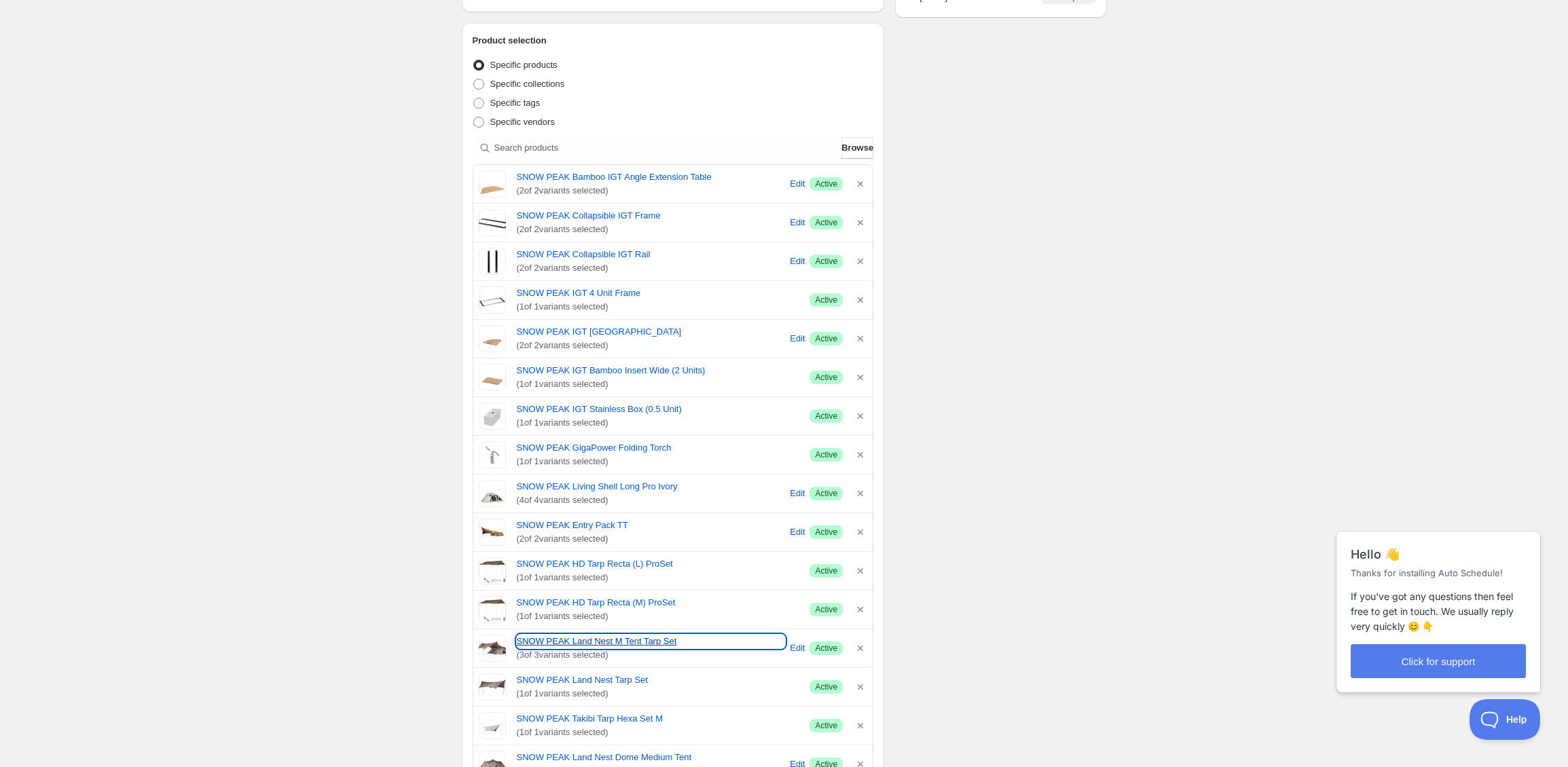
click at [543, 640] on link "SNOW PEAK Land Nest M Tent Tarp Set" at bounding box center [651, 641] width 269 height 13
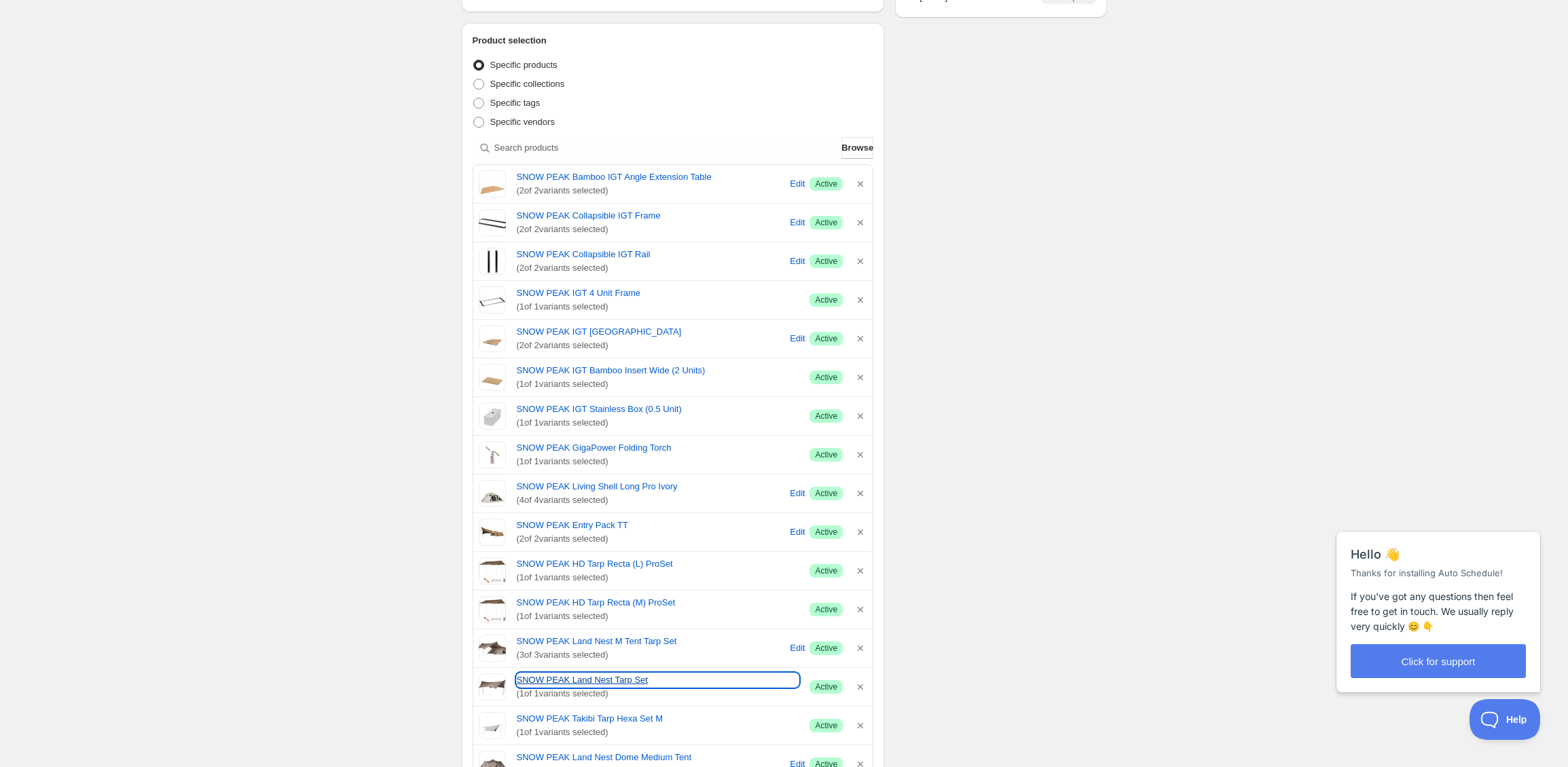
click at [614, 680] on link "SNOW PEAK Land Nest Tarp Set" at bounding box center [658, 680] width 282 height 13
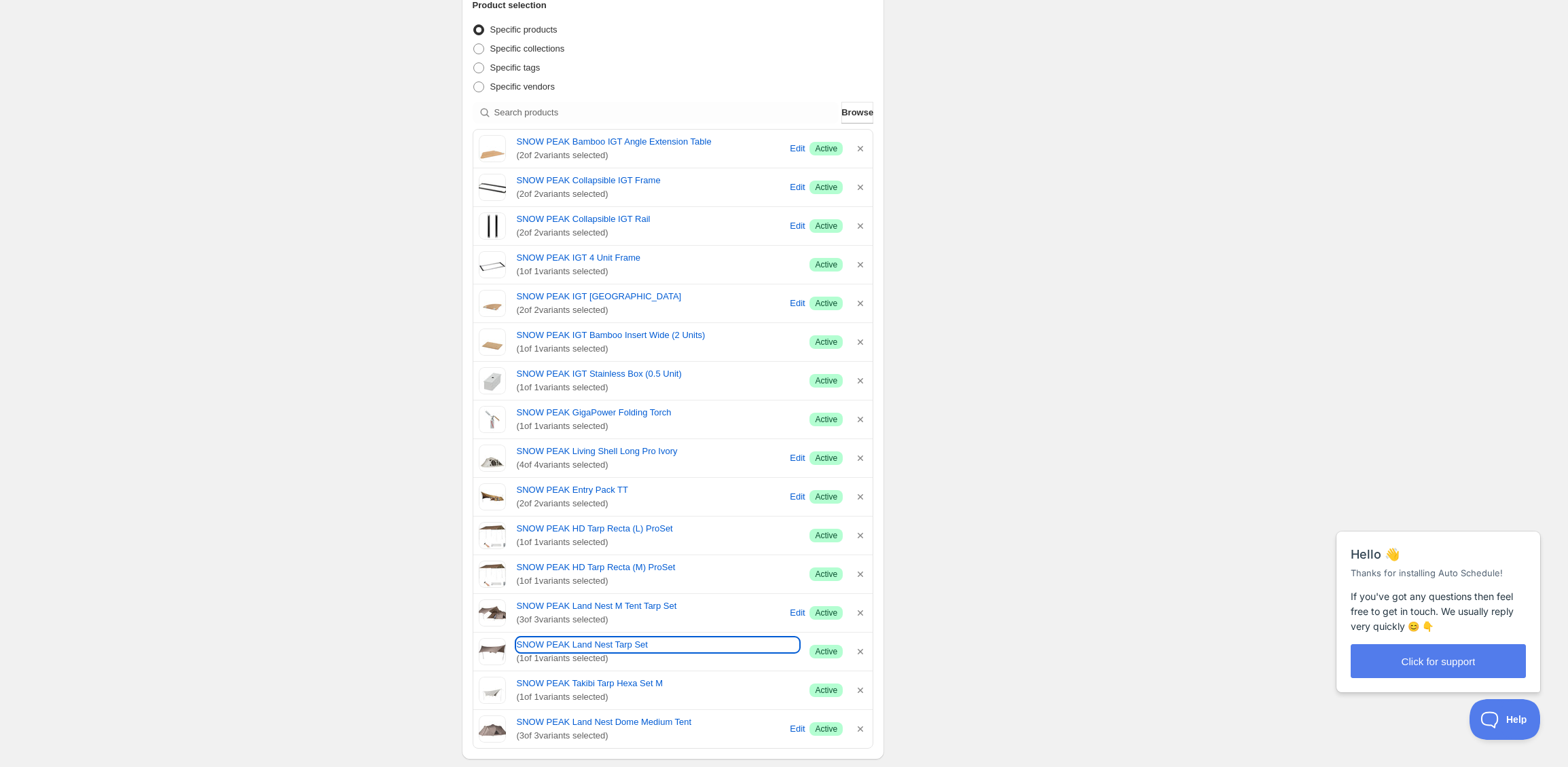
scroll to position [470, 0]
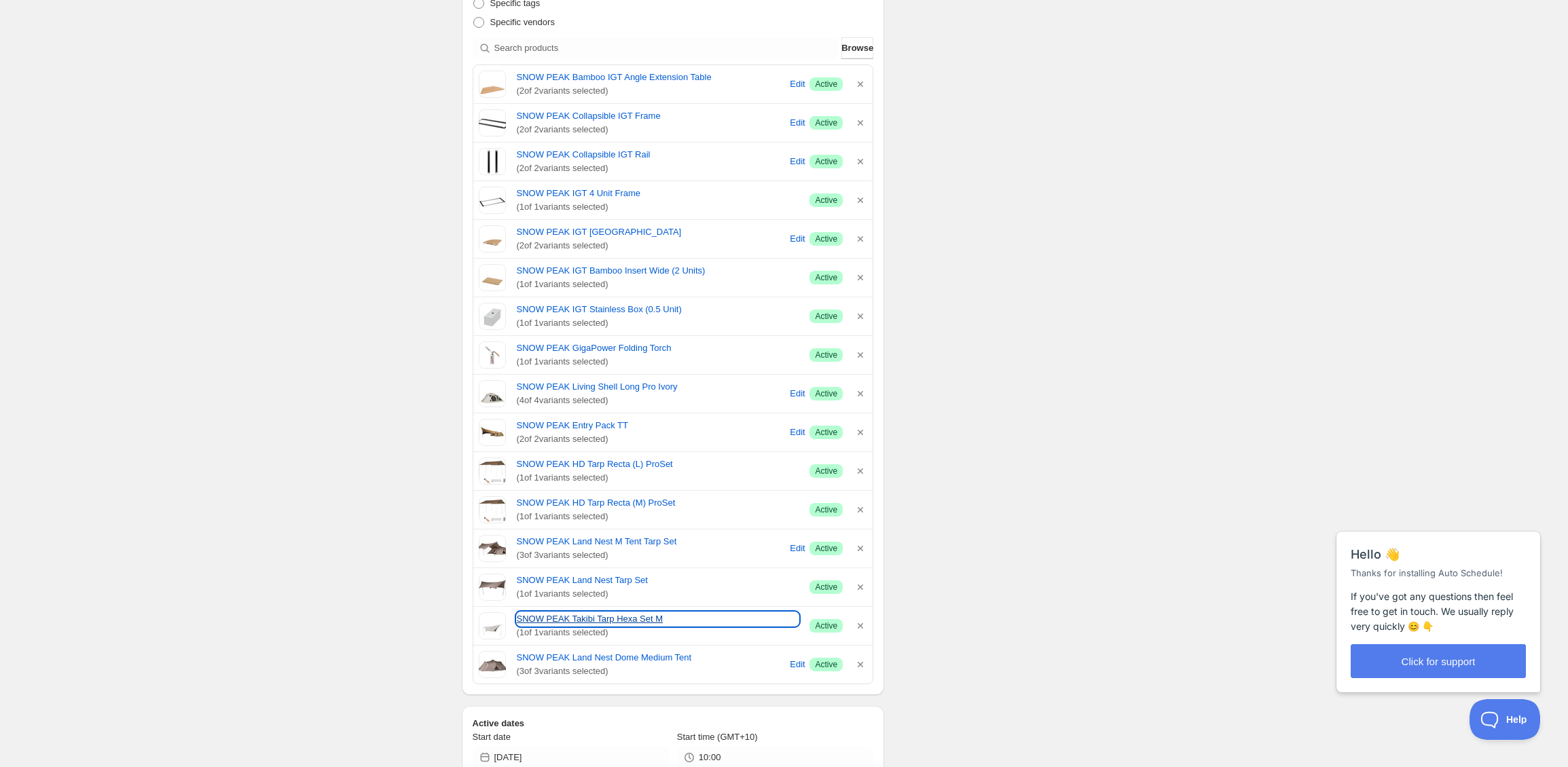
click at [607, 621] on link "SNOW PEAK Takibi Tarp Hexa Set M" at bounding box center [658, 619] width 282 height 13
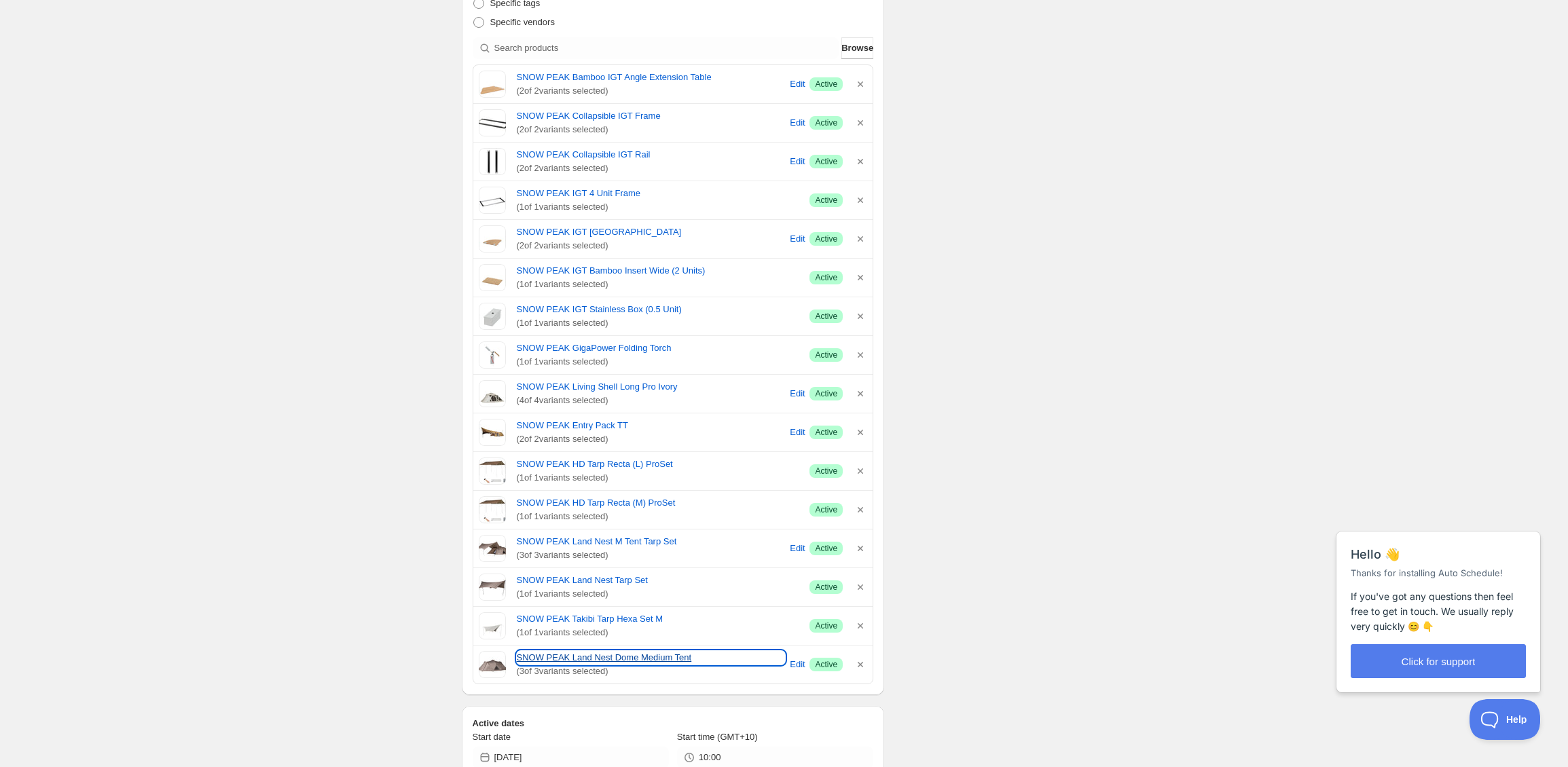
click at [645, 659] on link "SNOW PEAK Land Nest Dome Medium Tent" at bounding box center [651, 657] width 269 height 13
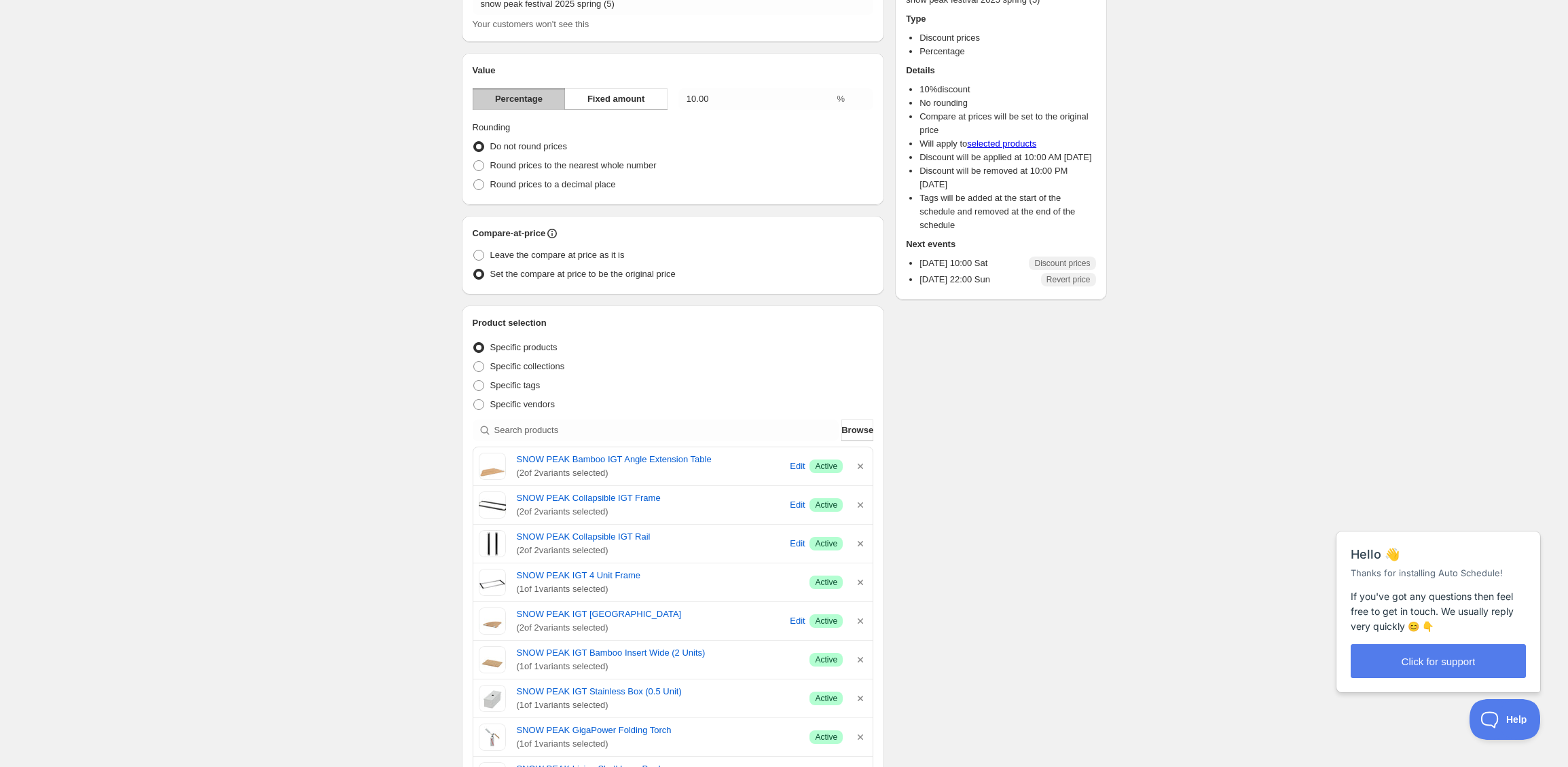
scroll to position [0, 0]
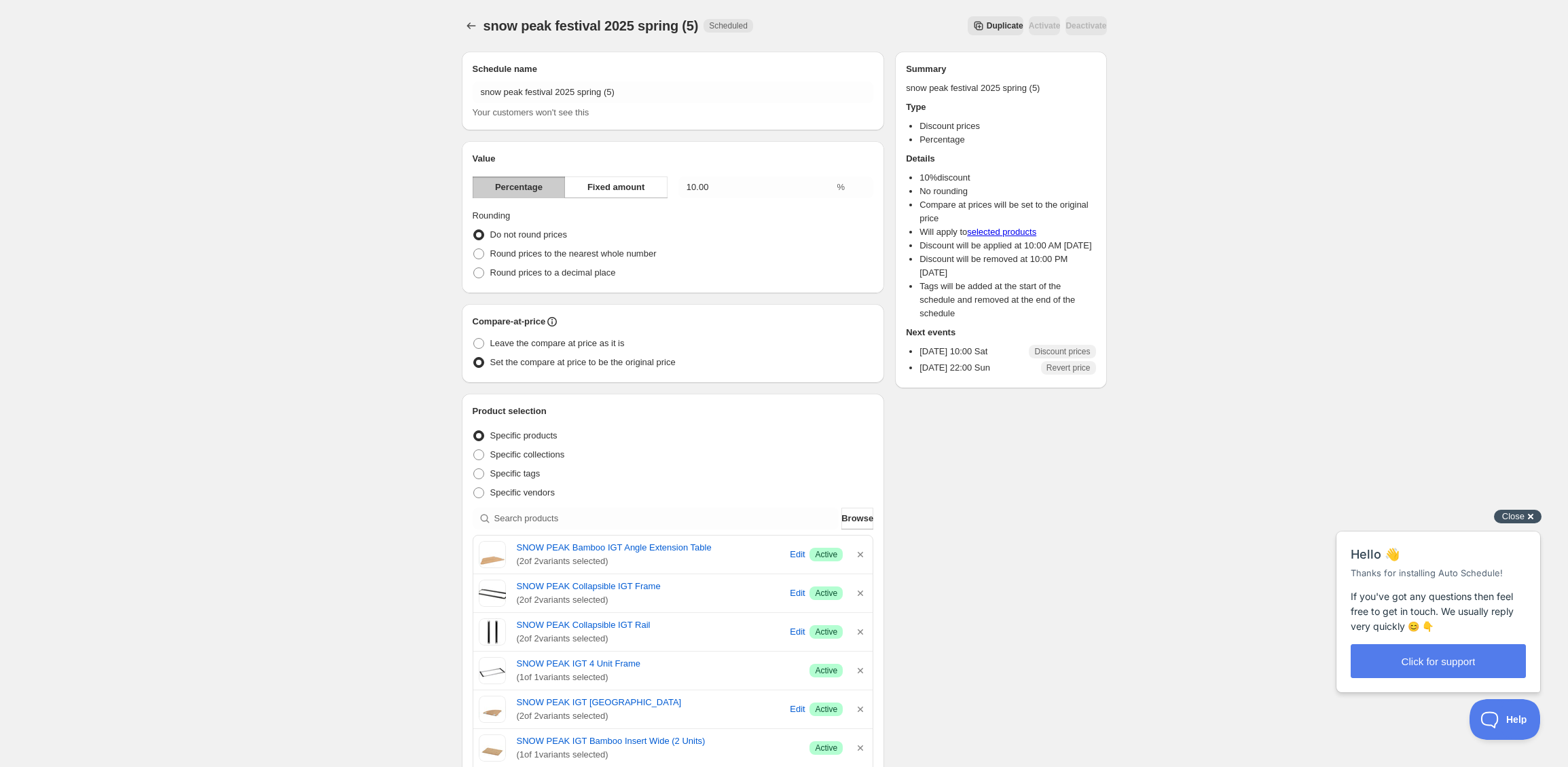
click at [1527, 518] on div "Close cross-small" at bounding box center [1518, 516] width 48 height 14
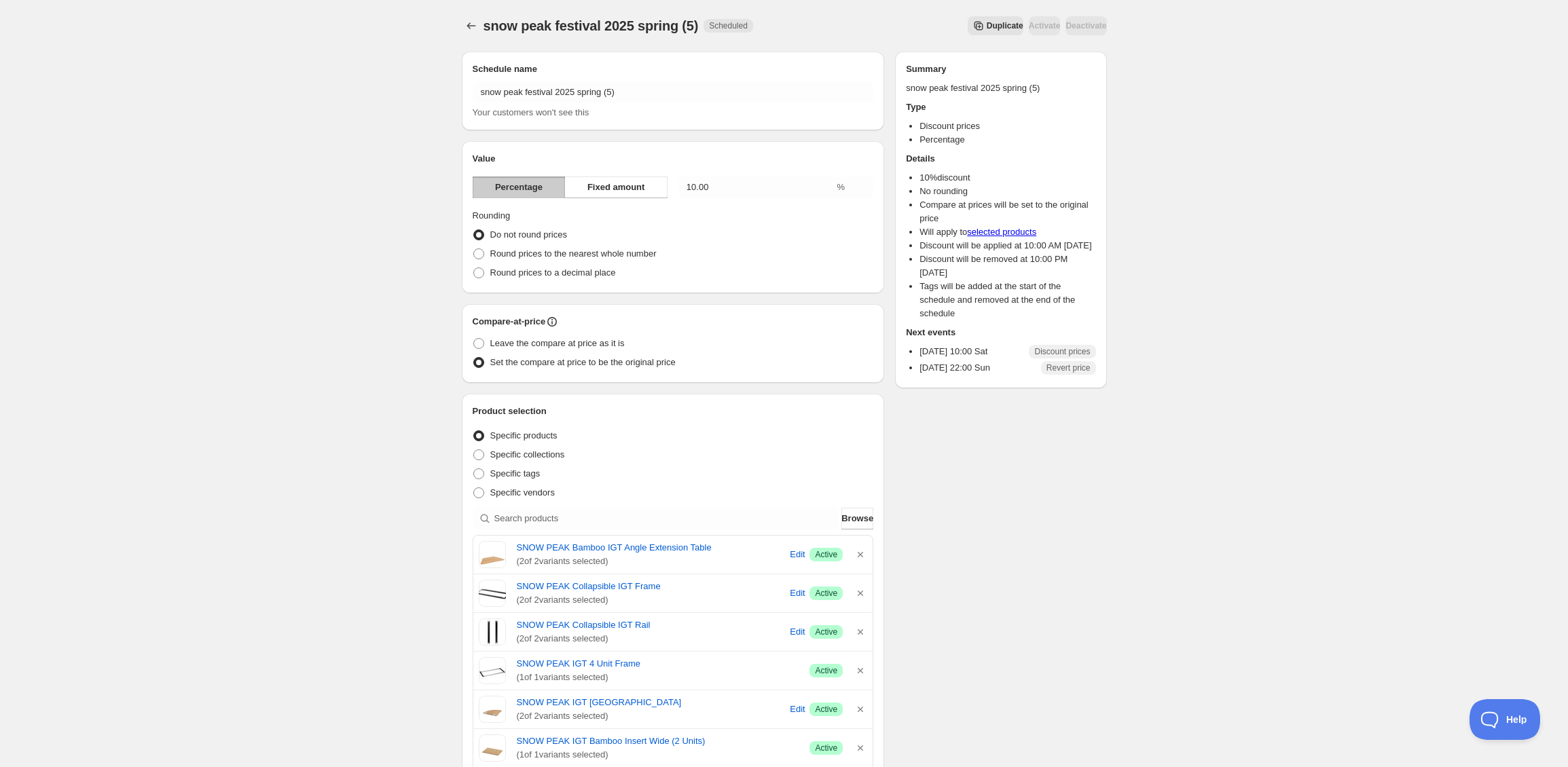
click at [471, 21] on icon "Schedules" at bounding box center [471, 26] width 13 height 13
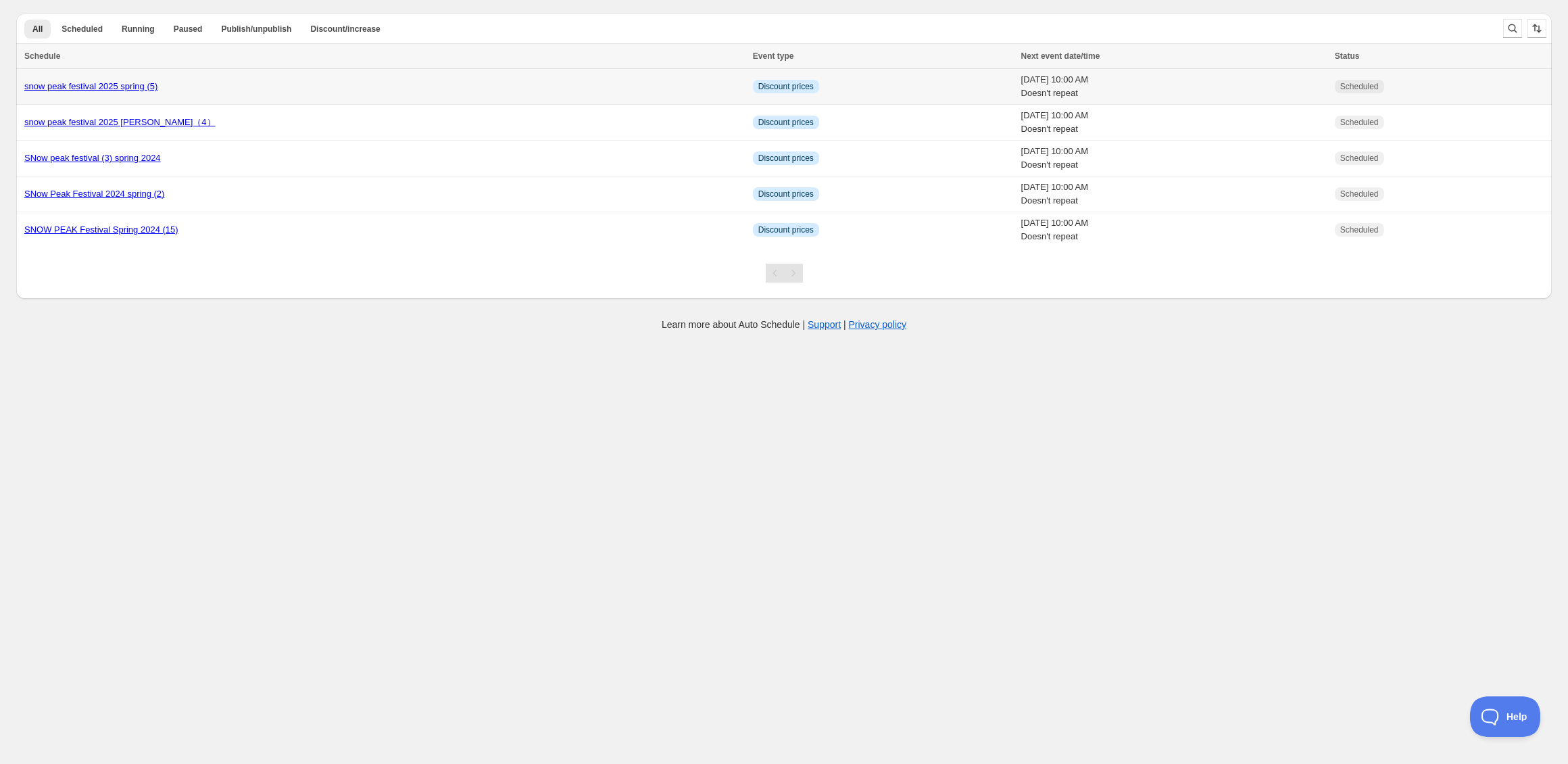
click at [154, 82] on link "snow peak festival 2025 spring (5)" at bounding box center [91, 86] width 133 height 10
